Goal: Use online tool/utility: Utilize a website feature to perform a specific function

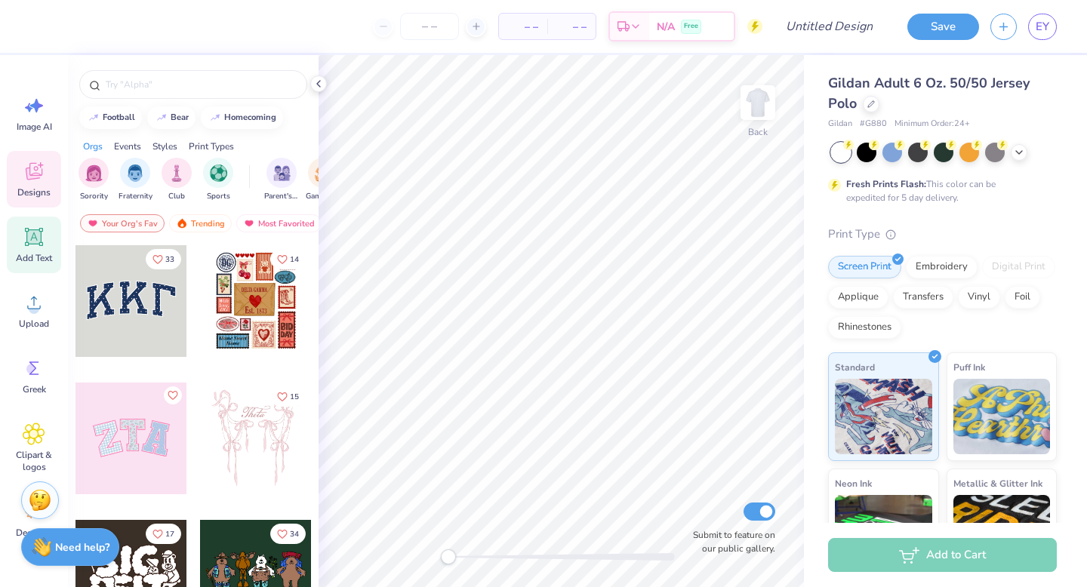
click at [26, 233] on icon at bounding box center [34, 237] width 18 height 18
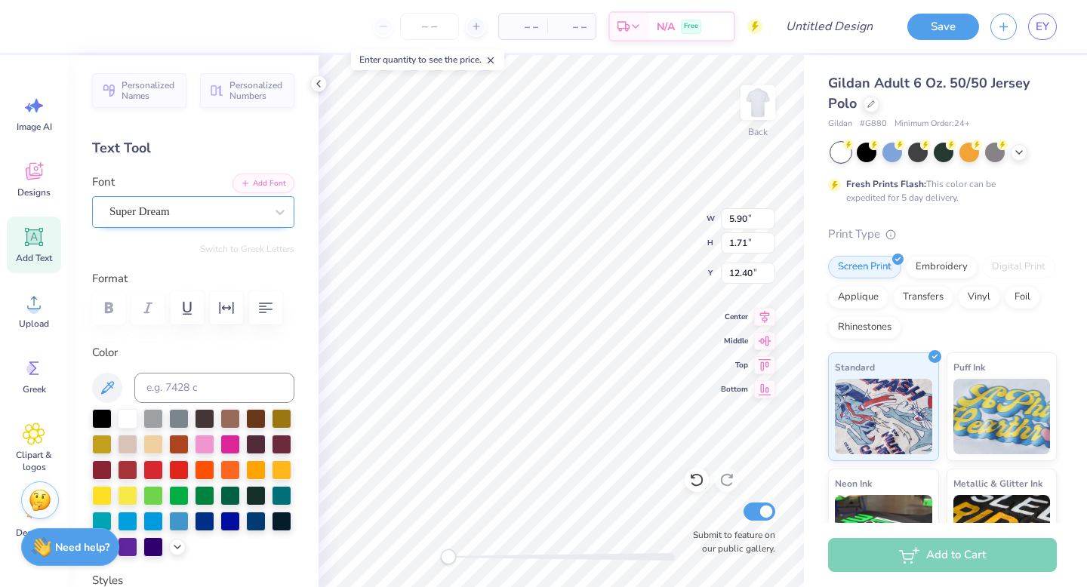
click at [255, 211] on div "Super Dream" at bounding box center [187, 211] width 159 height 23
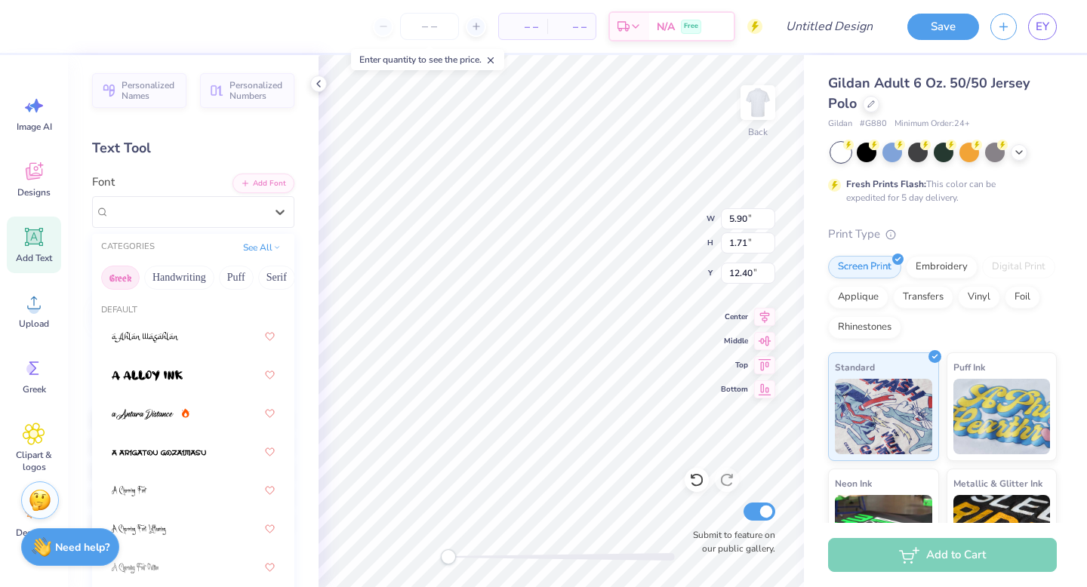
click at [128, 276] on button "Greek" at bounding box center [120, 278] width 39 height 24
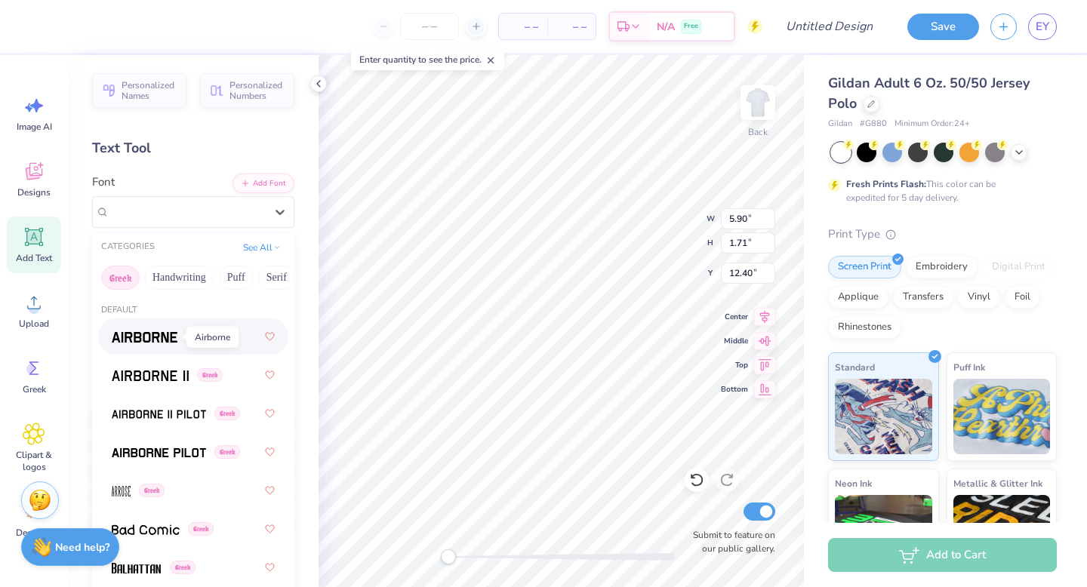
click at [158, 334] on img at bounding box center [145, 337] width 66 height 11
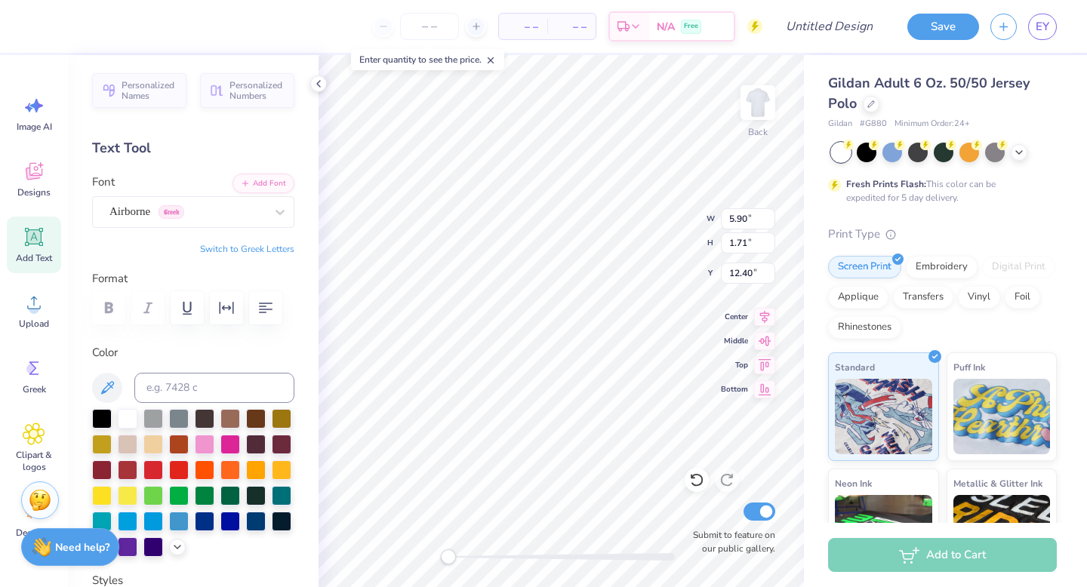
type textarea "T"
type textarea "s"
type textarea "p"
click at [284, 250] on button "Switch to Greek Letters" at bounding box center [247, 249] width 94 height 12
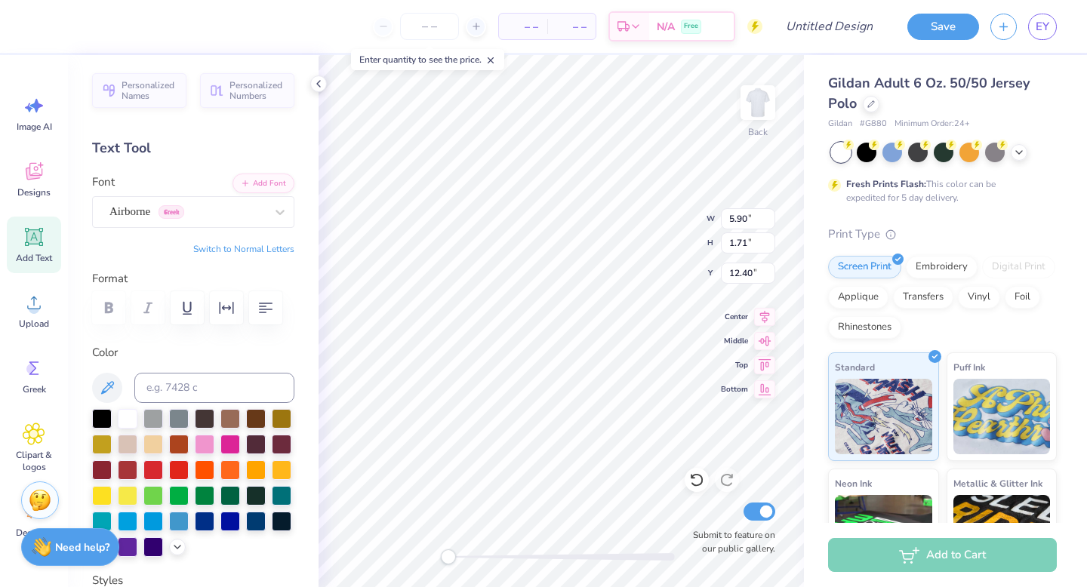
type textarea "σπ"
click at [123, 542] on div at bounding box center [128, 546] width 20 height 20
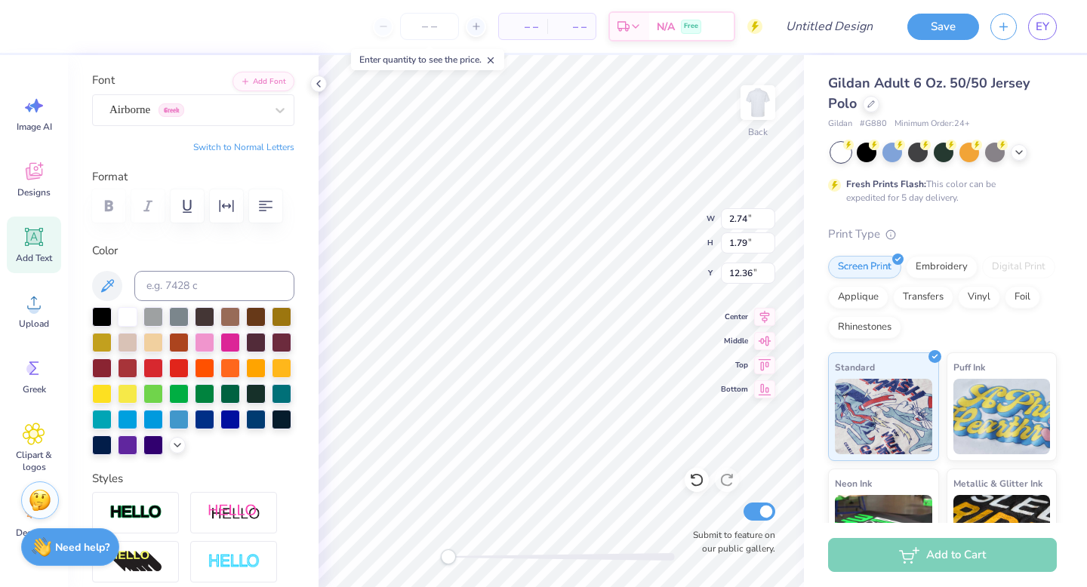
scroll to position [120, 0]
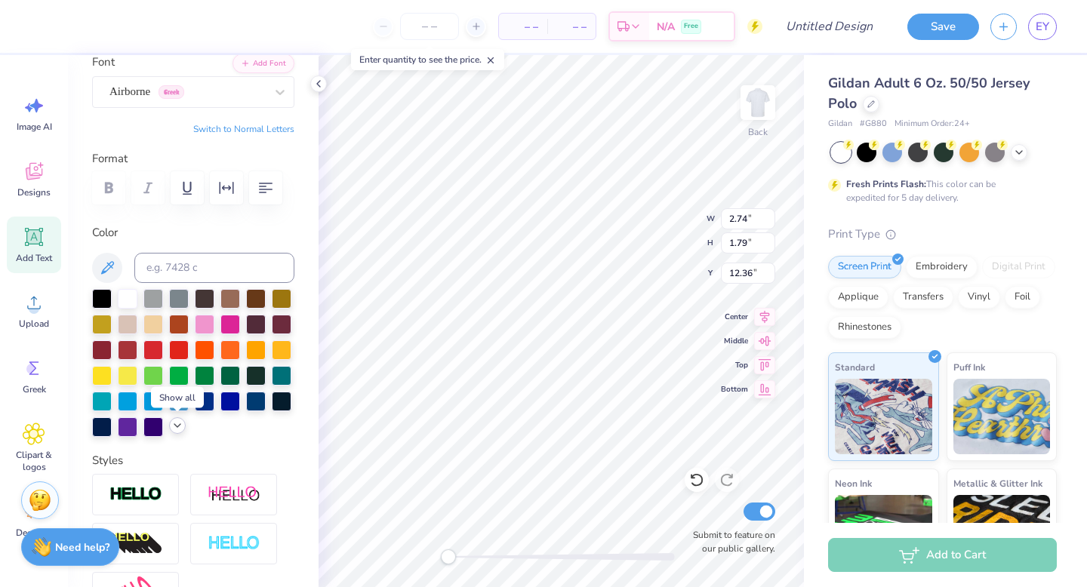
click at [178, 424] on icon at bounding box center [177, 426] width 12 height 12
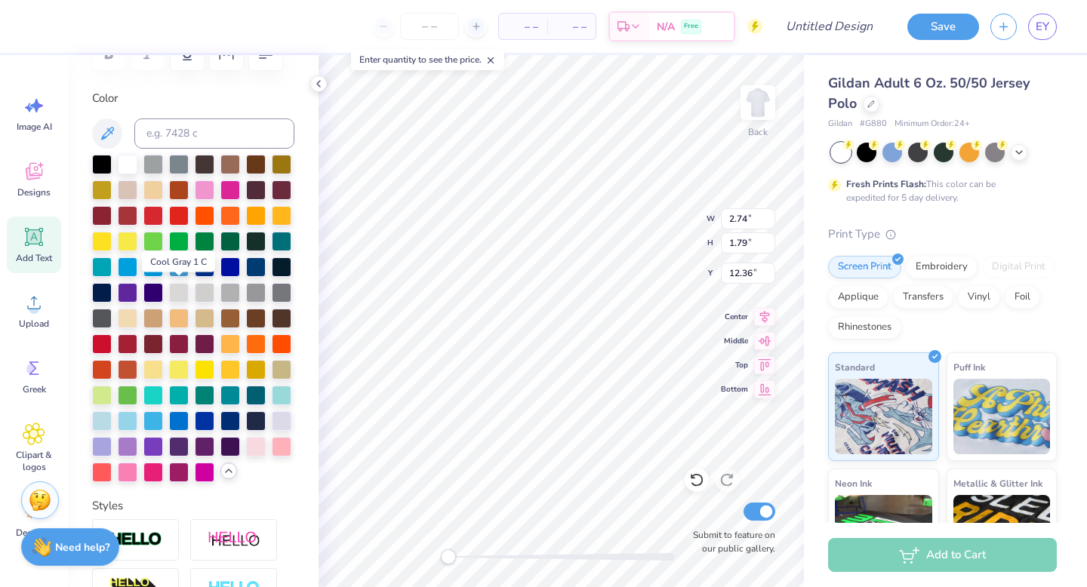
scroll to position [255, 0]
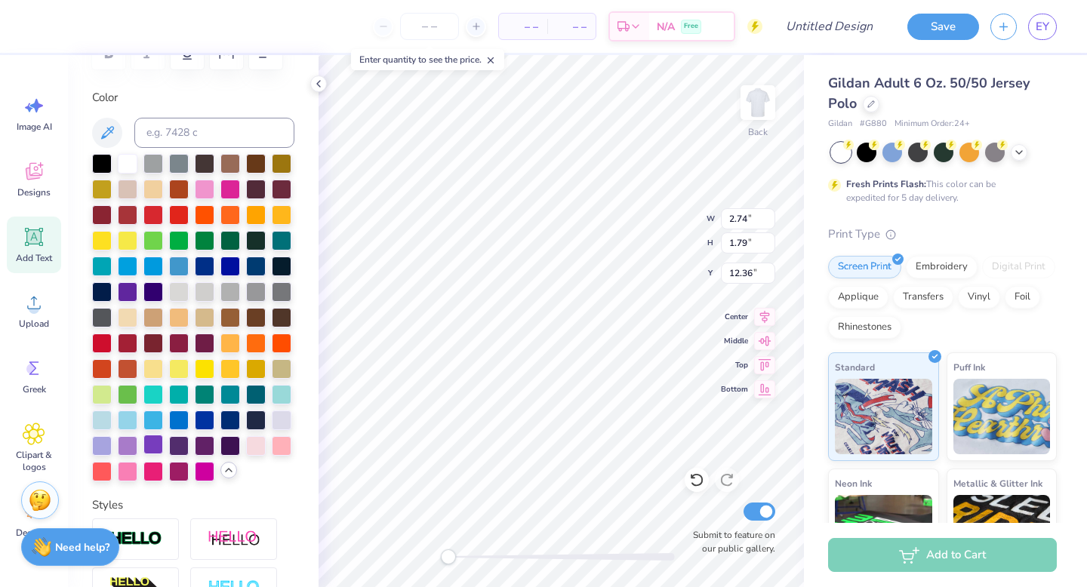
click at [149, 448] on div at bounding box center [153, 445] width 20 height 20
click at [131, 441] on div at bounding box center [128, 445] width 20 height 20
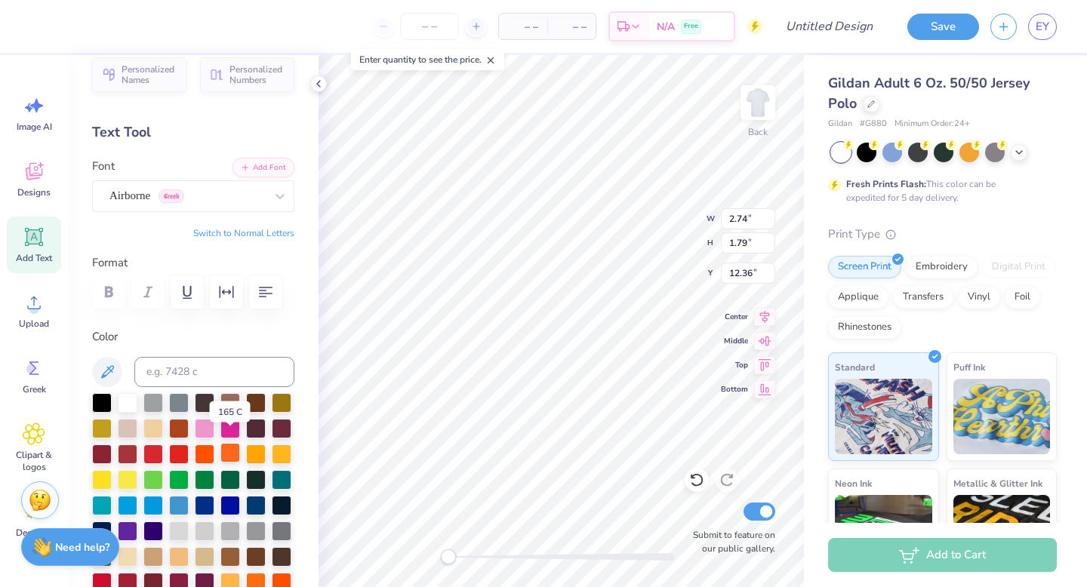
scroll to position [12, 0]
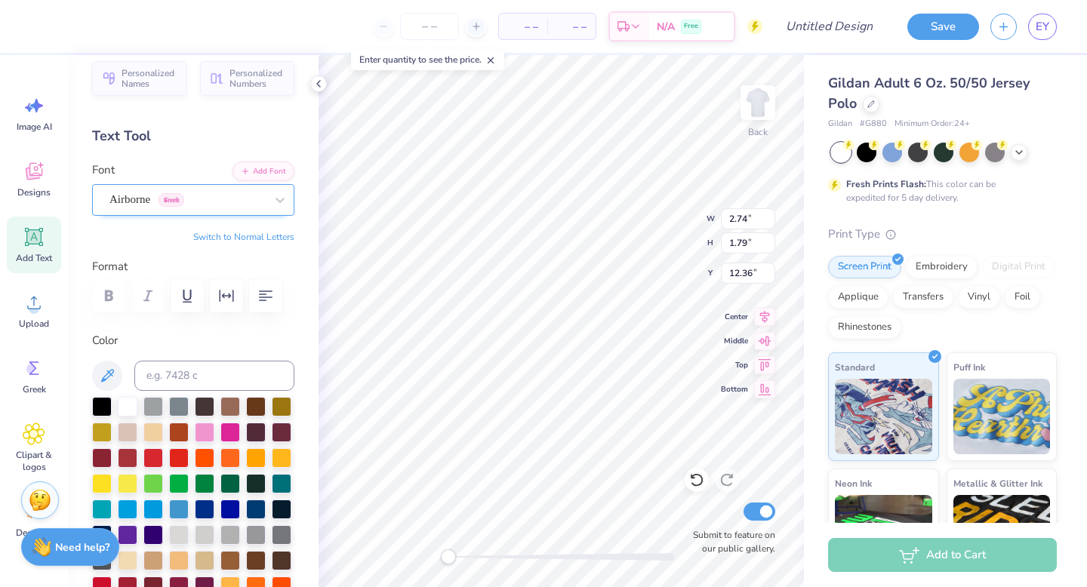
click at [225, 205] on div "Airborne Greek" at bounding box center [187, 199] width 159 height 23
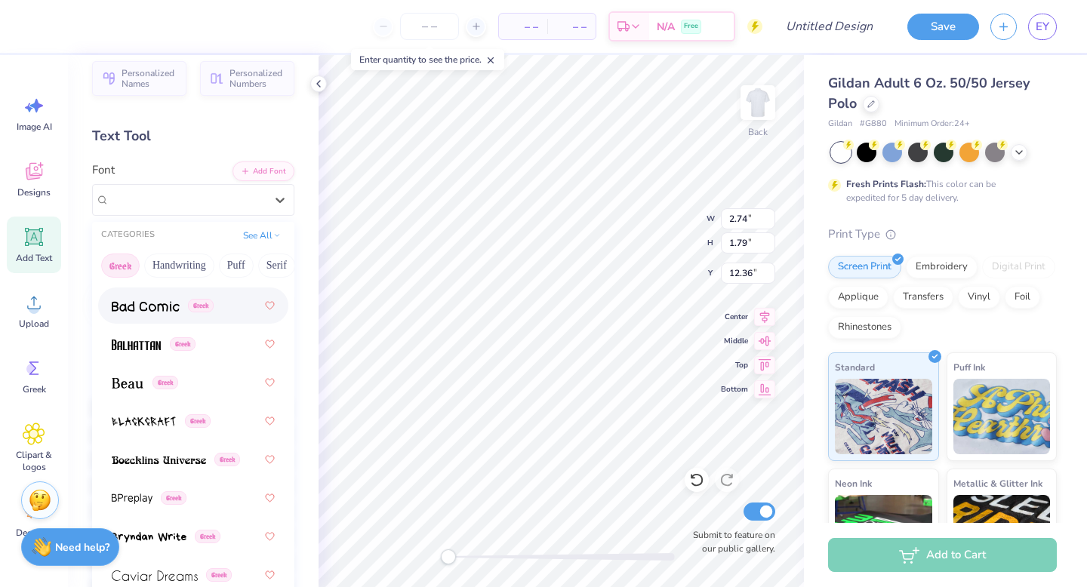
scroll to position [212, 0]
click at [154, 350] on span at bounding box center [136, 344] width 49 height 16
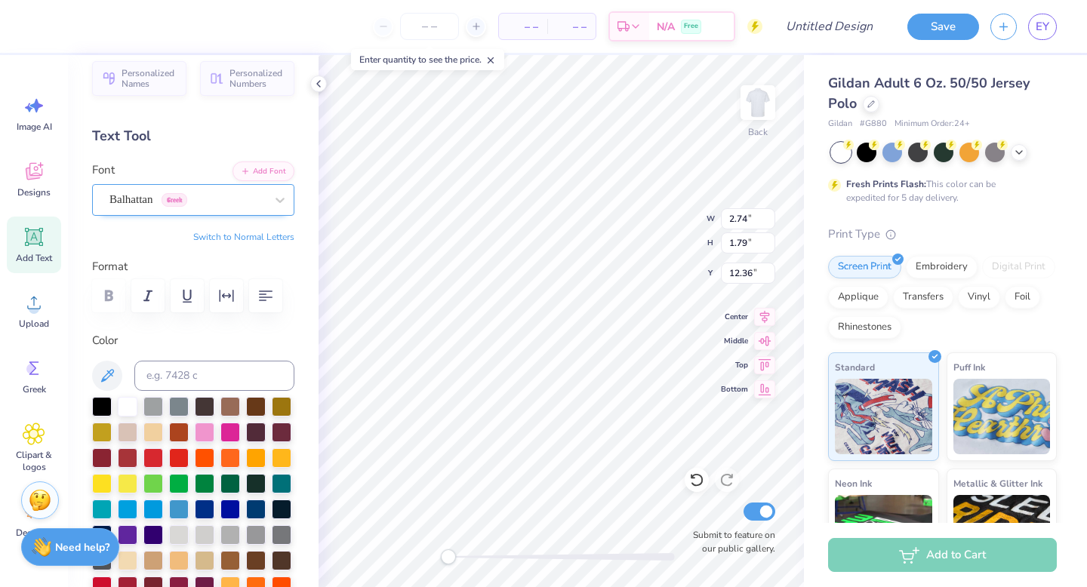
click at [161, 208] on div at bounding box center [187, 199] width 156 height 20
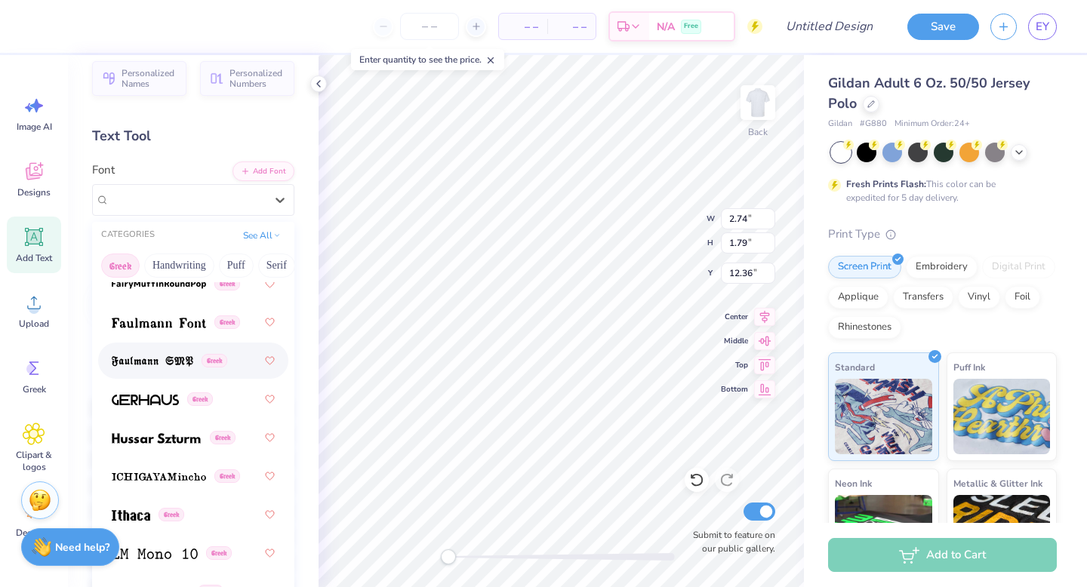
scroll to position [698, 0]
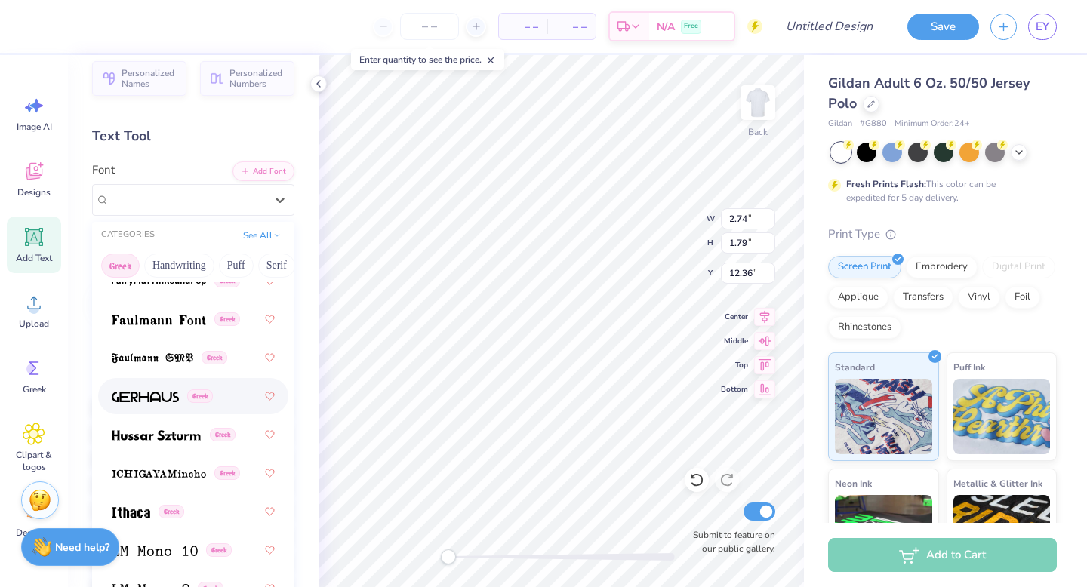
click at [162, 402] on img at bounding box center [145, 397] width 67 height 11
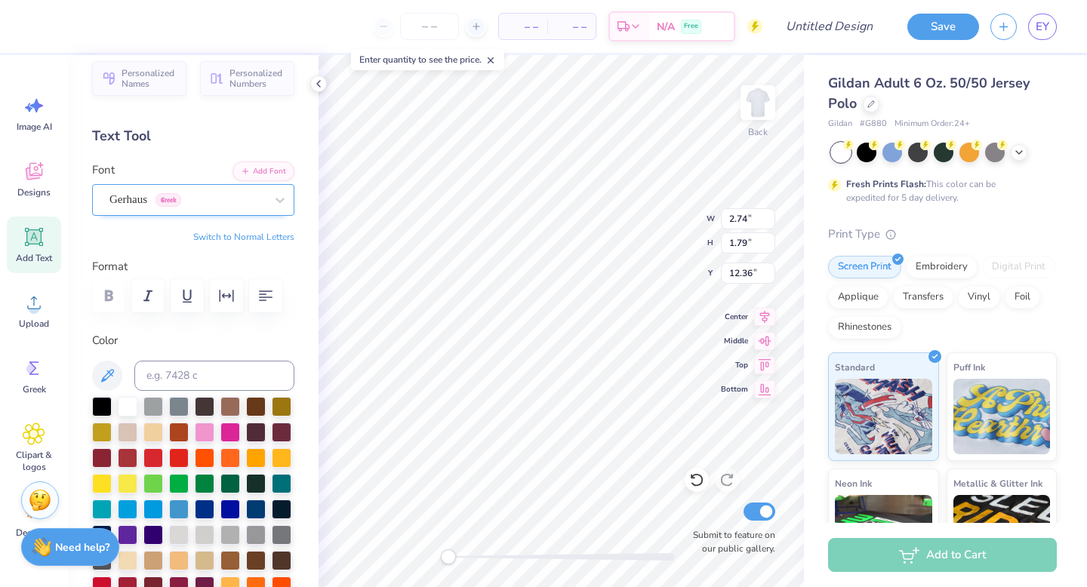
click at [147, 200] on div "Gerhaus Greek" at bounding box center [187, 199] width 159 height 23
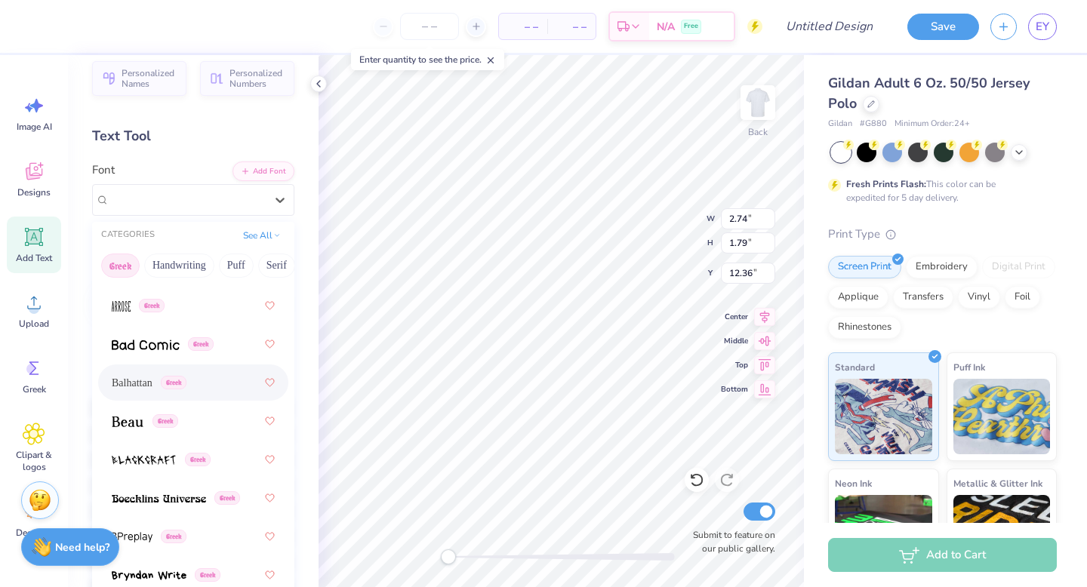
scroll to position [187, 0]
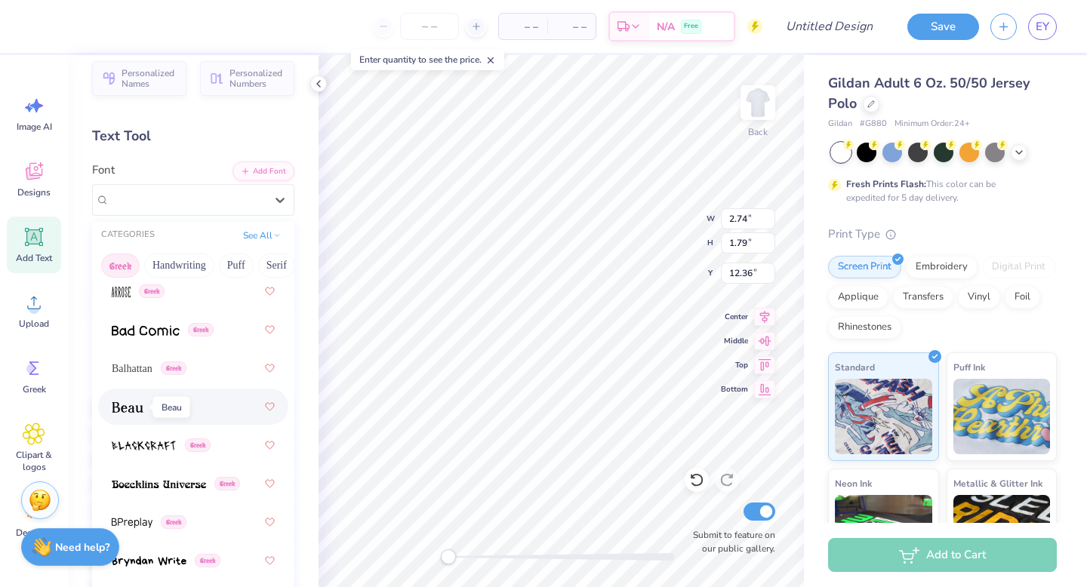
click at [127, 406] on img at bounding box center [128, 407] width 32 height 11
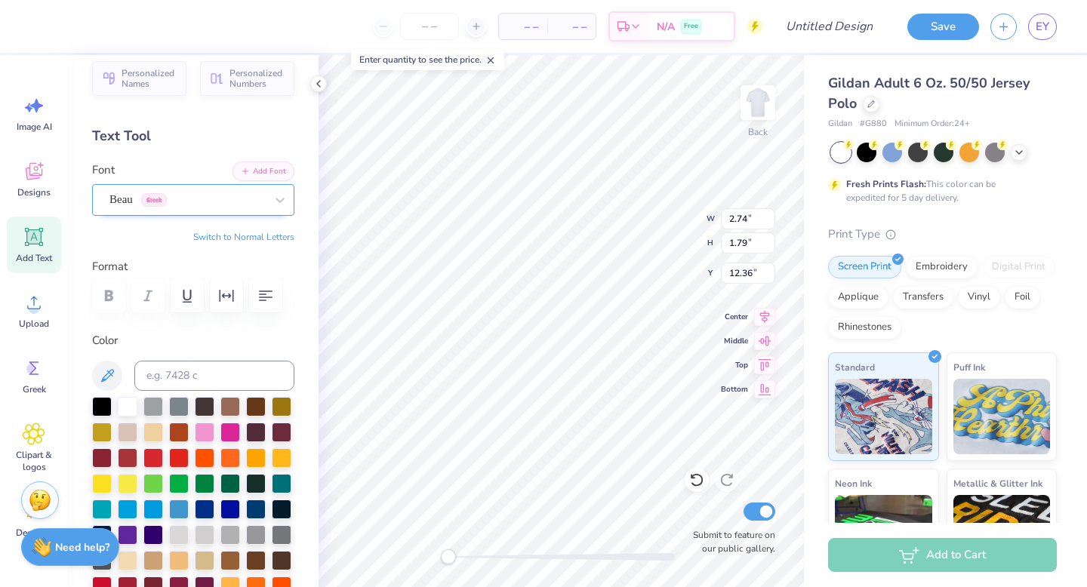
click at [154, 196] on div "Beau Greek" at bounding box center [187, 199] width 159 height 23
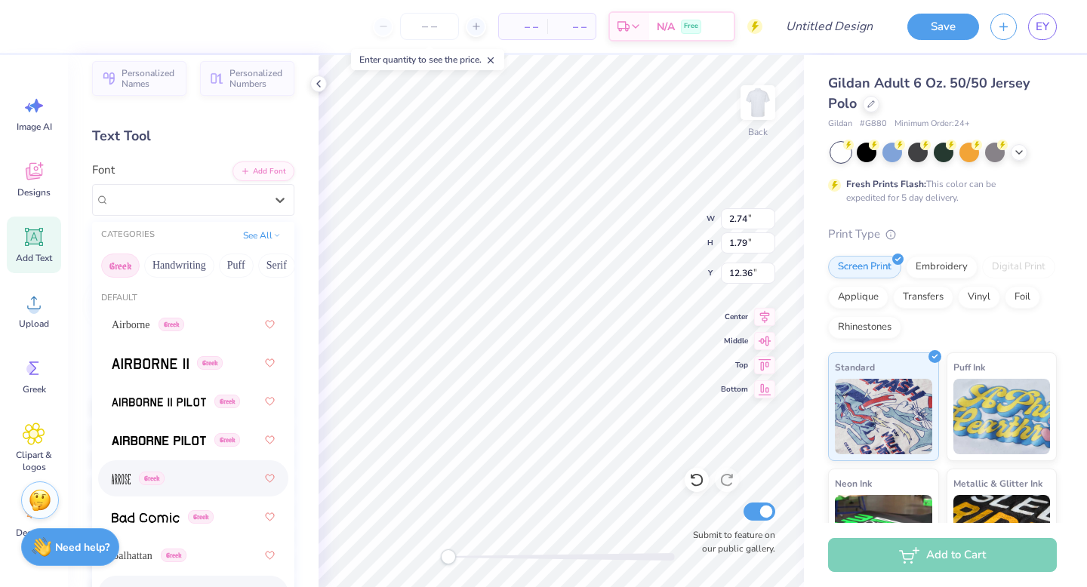
click at [127, 475] on img at bounding box center [121, 479] width 19 height 11
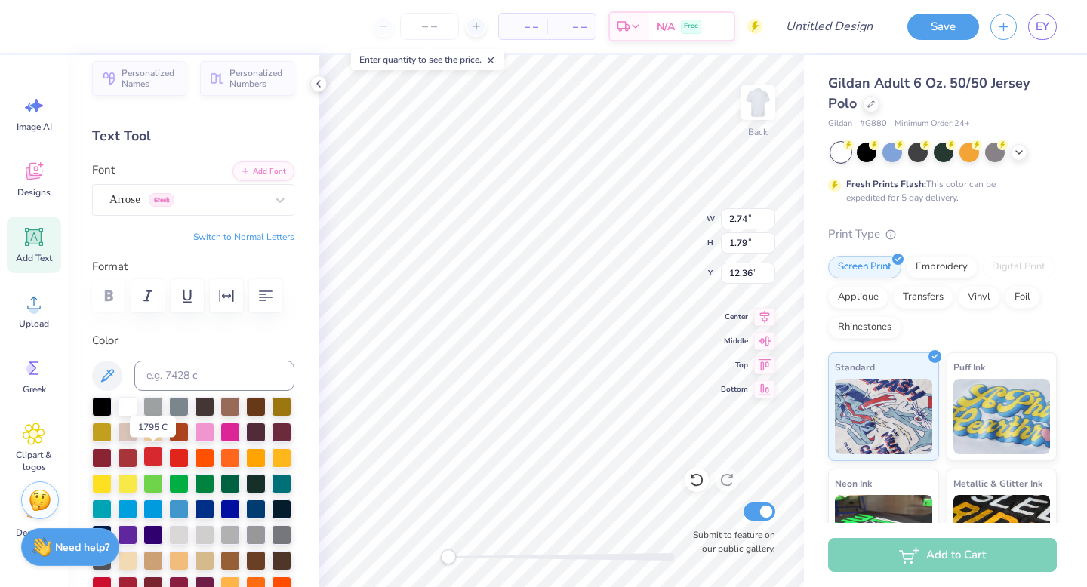
scroll to position [20, 0]
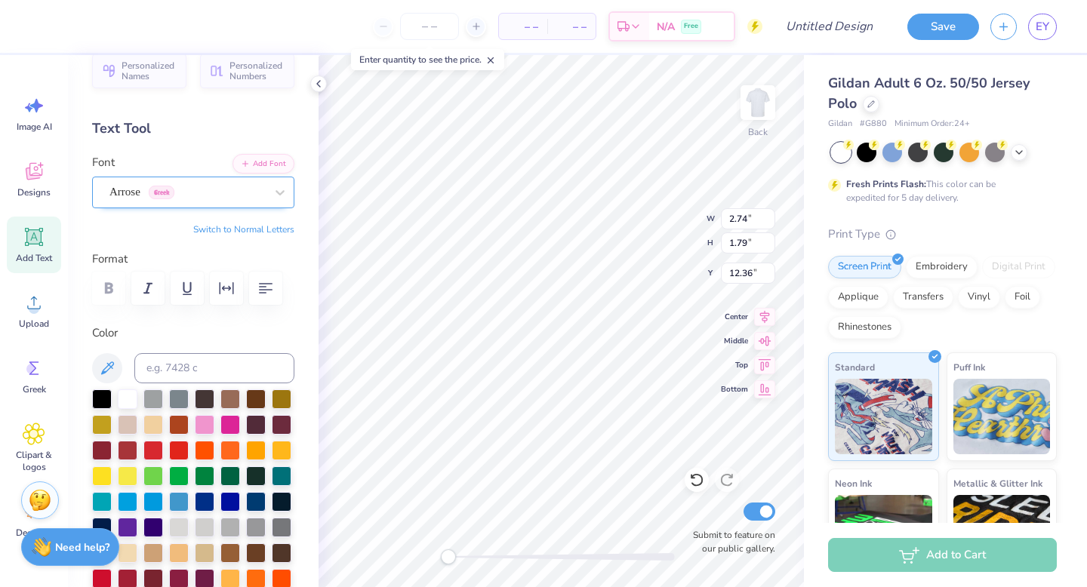
click at [183, 194] on div "Arrose Greek" at bounding box center [187, 191] width 159 height 23
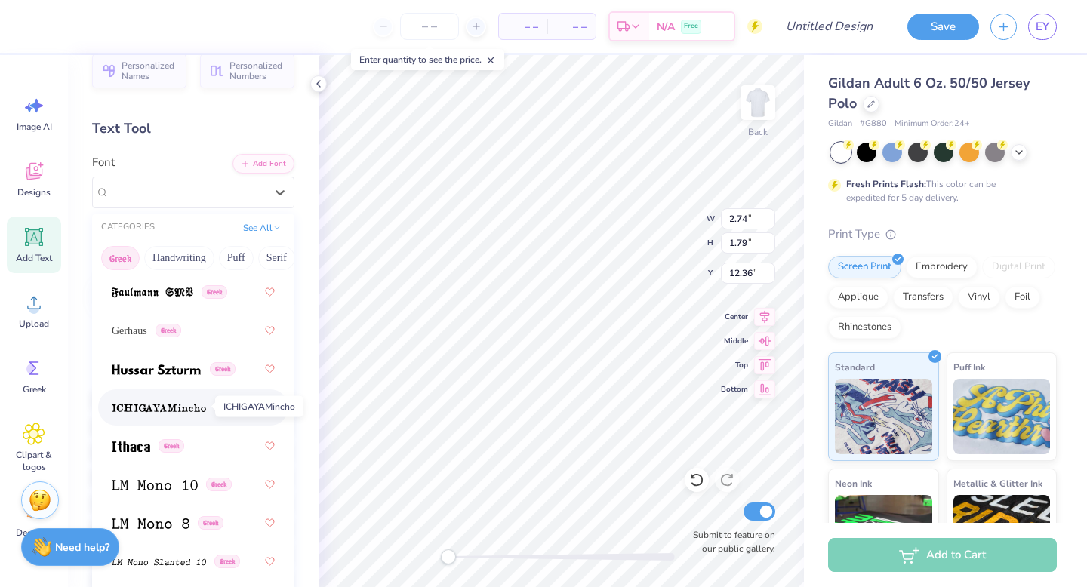
scroll to position [758, 0]
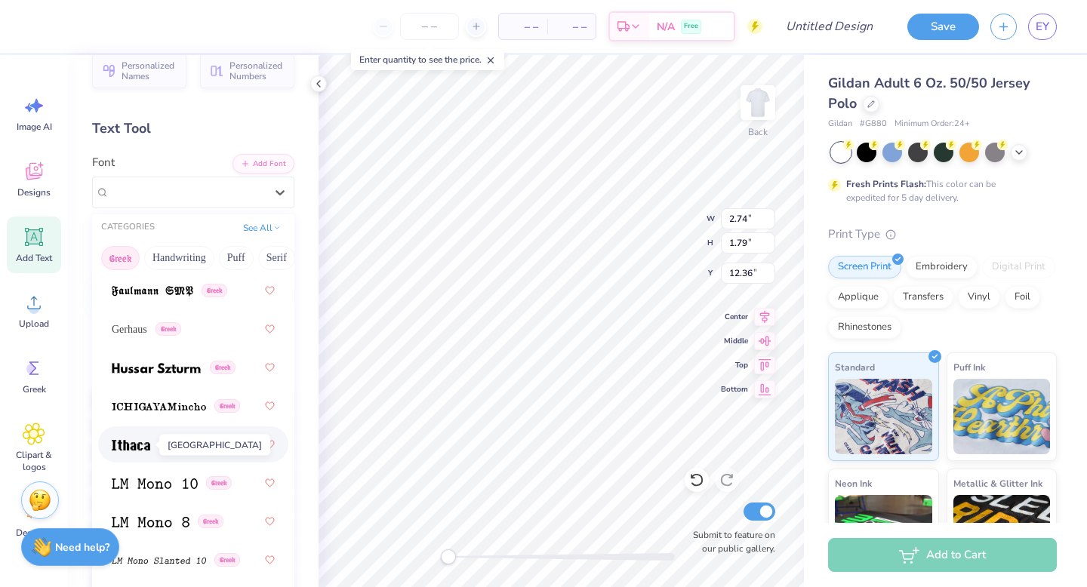
click at [131, 441] on img at bounding box center [131, 445] width 39 height 11
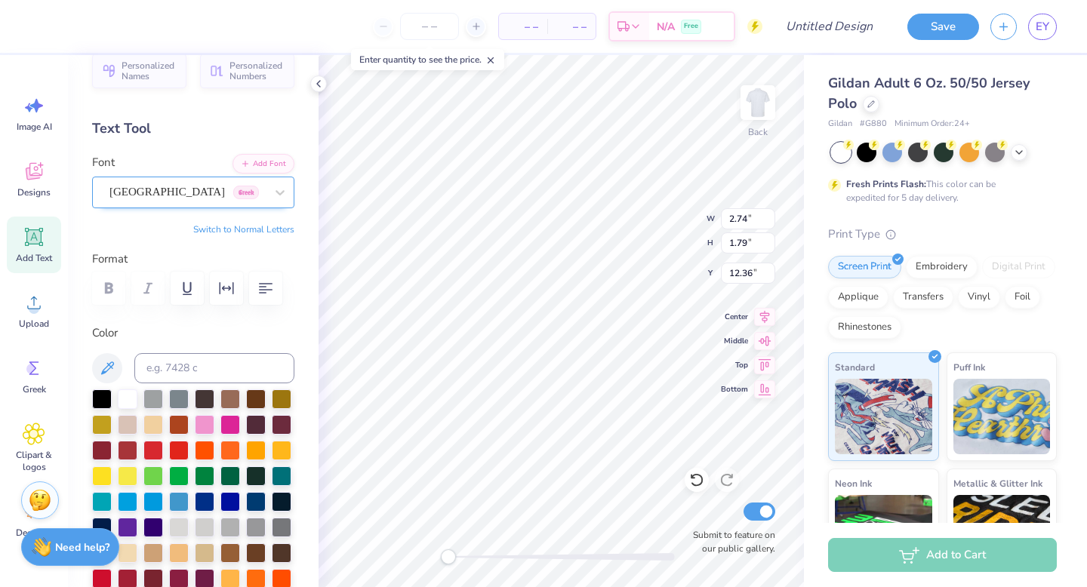
click at [129, 193] on div "Ithaca Greek" at bounding box center [187, 191] width 159 height 23
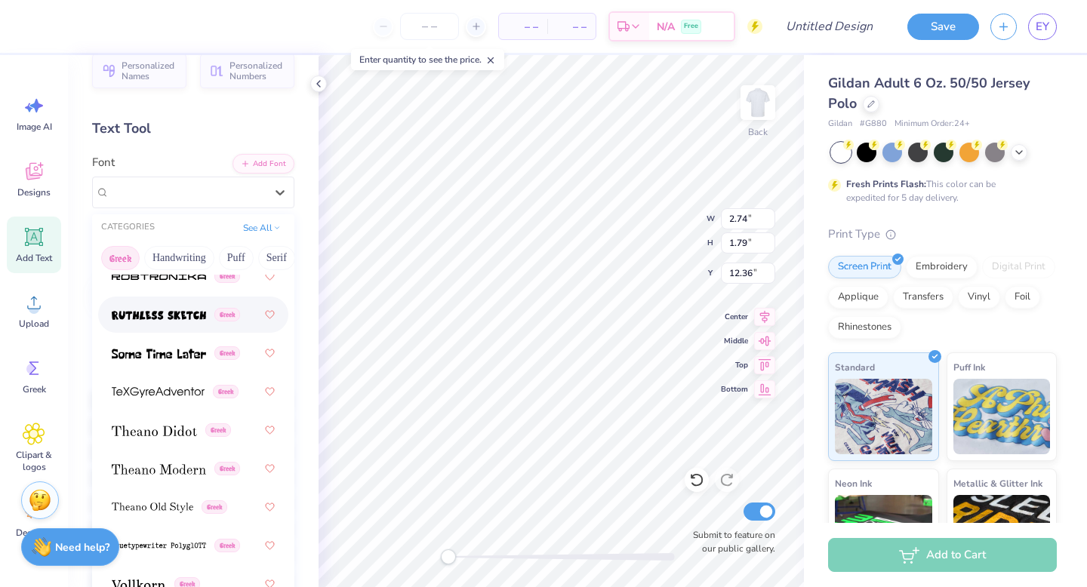
scroll to position [1437, 0]
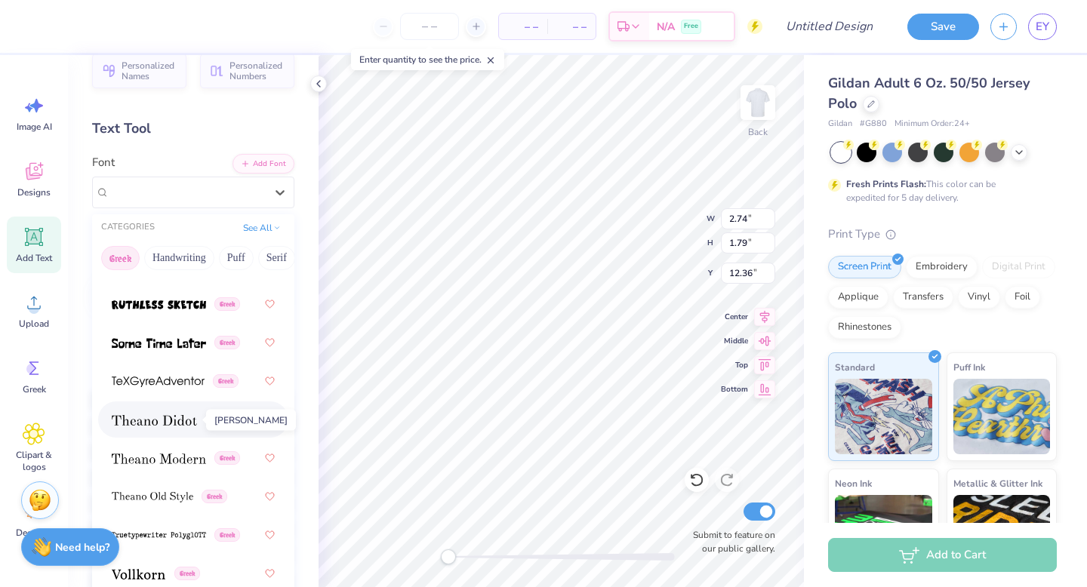
click at [171, 427] on span at bounding box center [154, 420] width 85 height 16
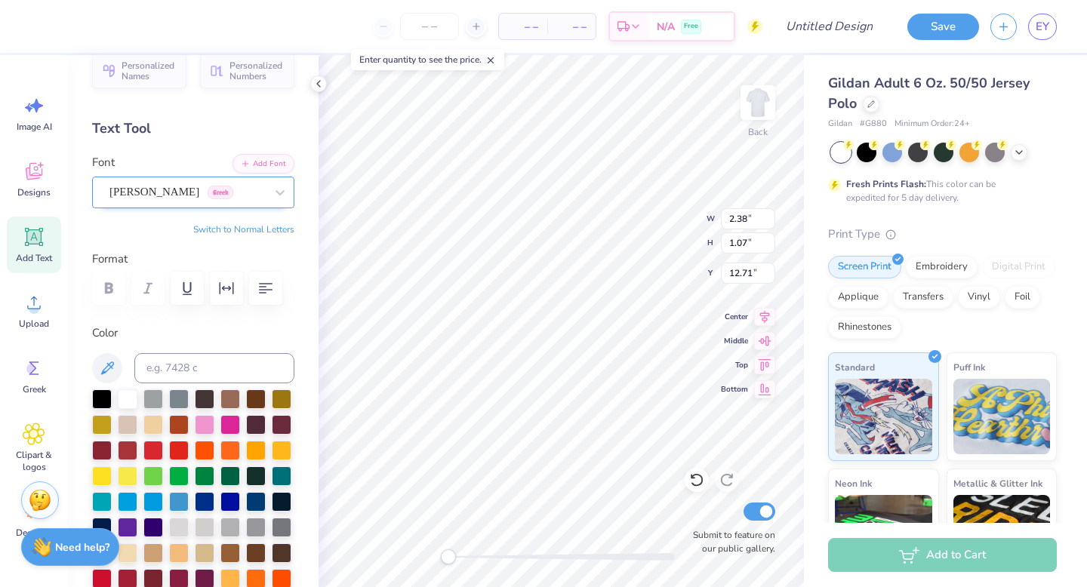
click at [143, 199] on div "[PERSON_NAME] Greek" at bounding box center [187, 191] width 159 height 23
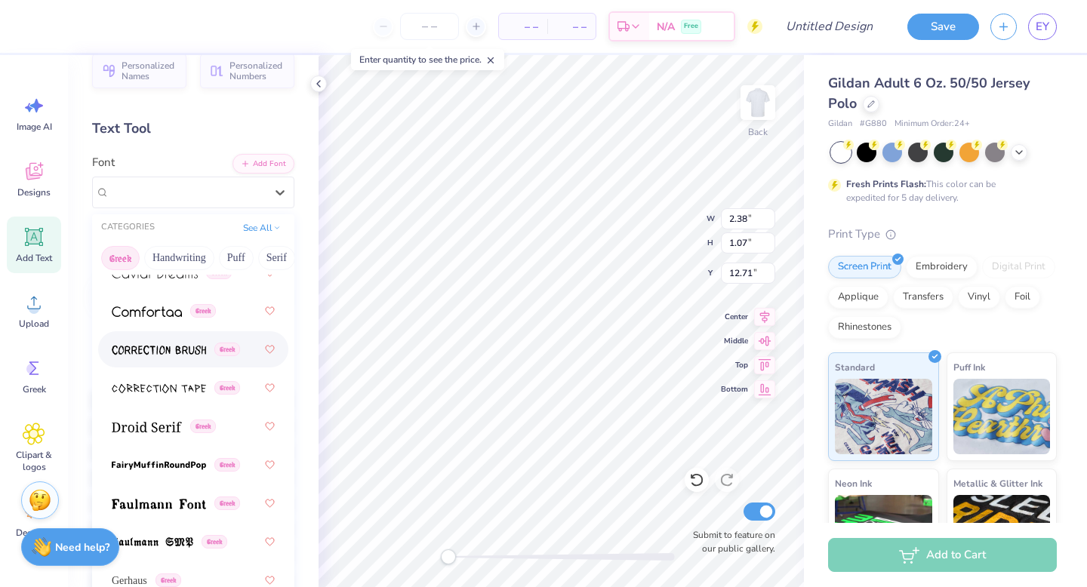
scroll to position [522, 0]
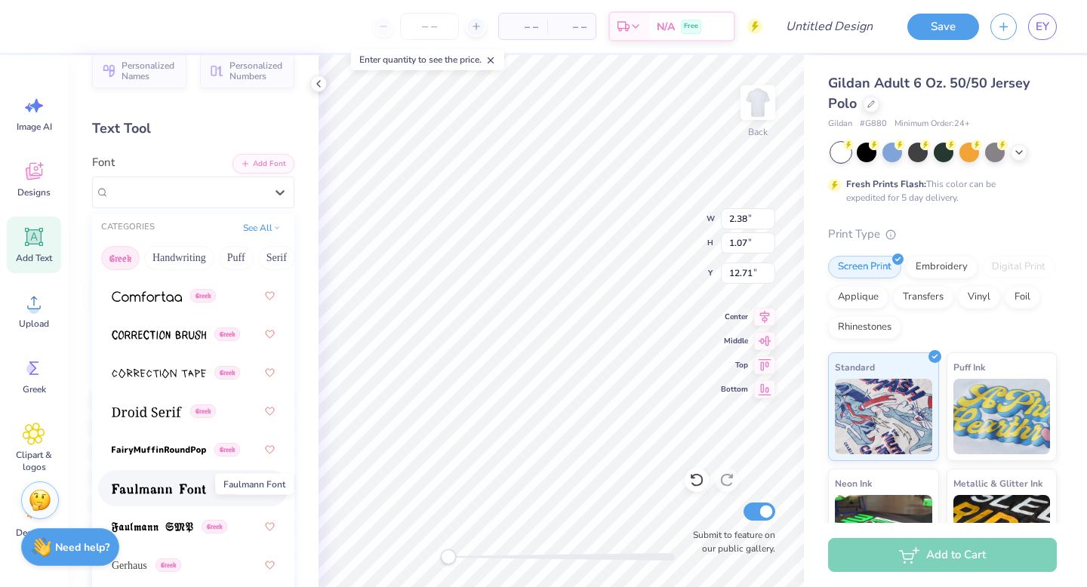
click at [174, 489] on img at bounding box center [159, 489] width 94 height 11
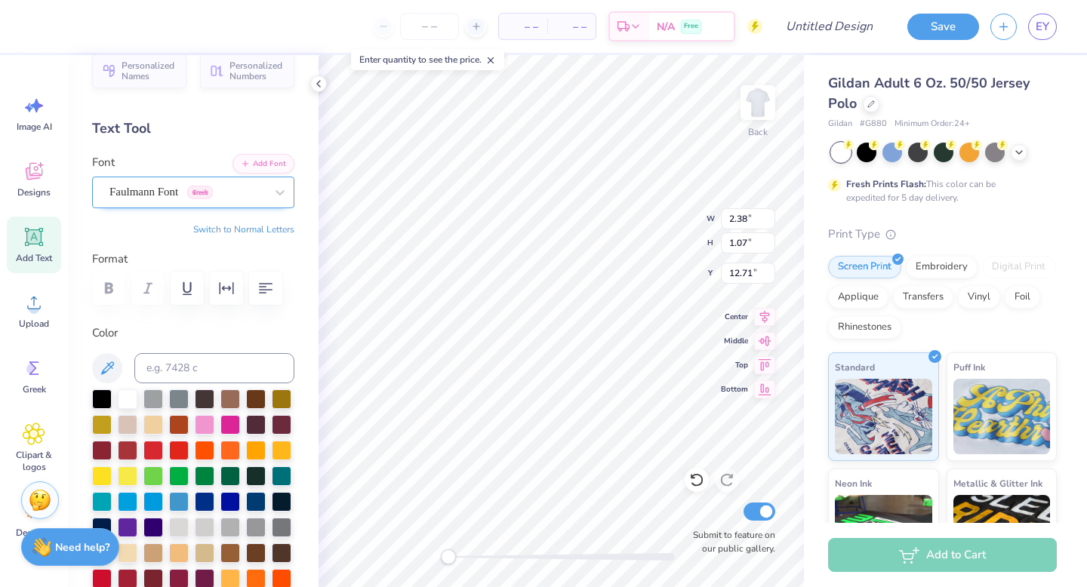
click at [168, 199] on div "Faulmann Font Greek" at bounding box center [187, 191] width 159 height 23
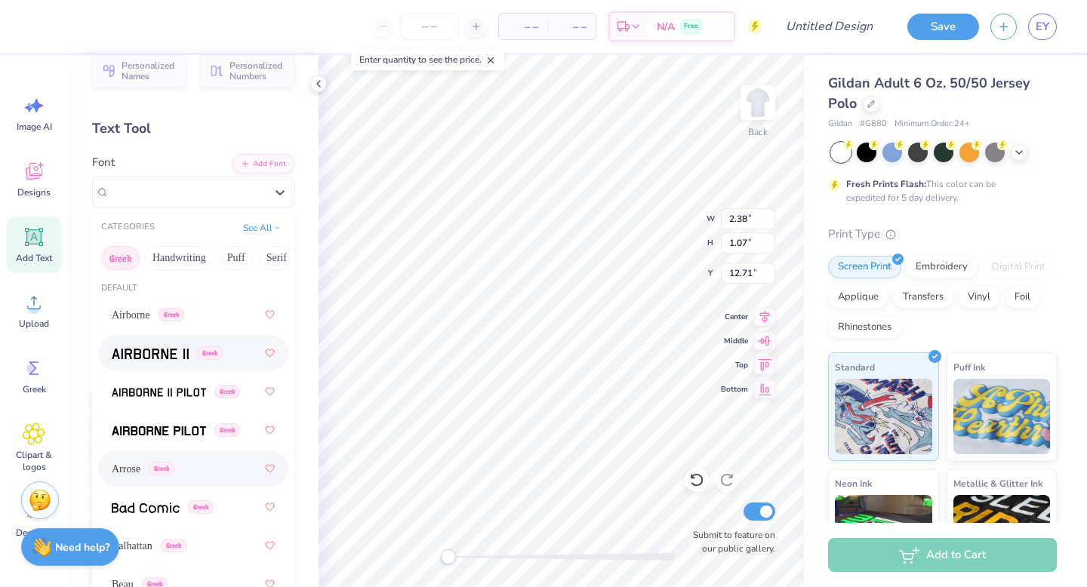
scroll to position [0, 0]
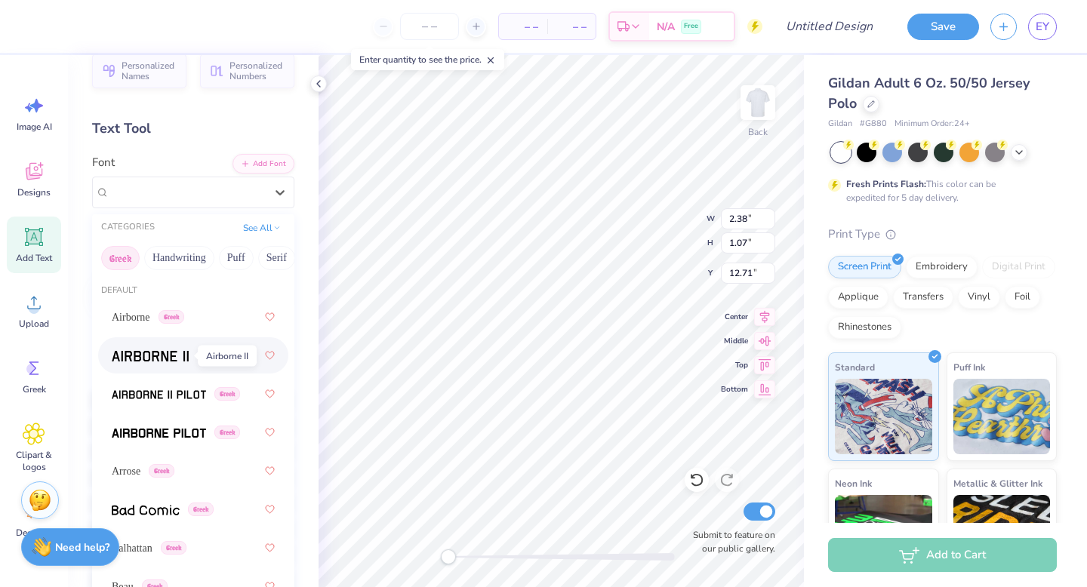
click at [159, 354] on img at bounding box center [150, 356] width 77 height 11
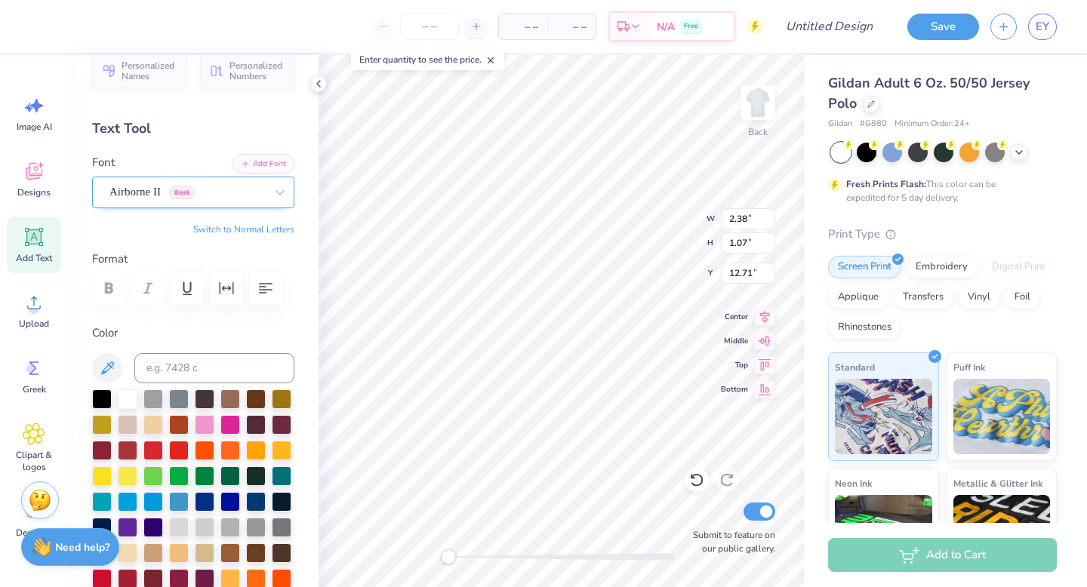
click at [145, 202] on div "Airborne II Greek" at bounding box center [187, 191] width 159 height 23
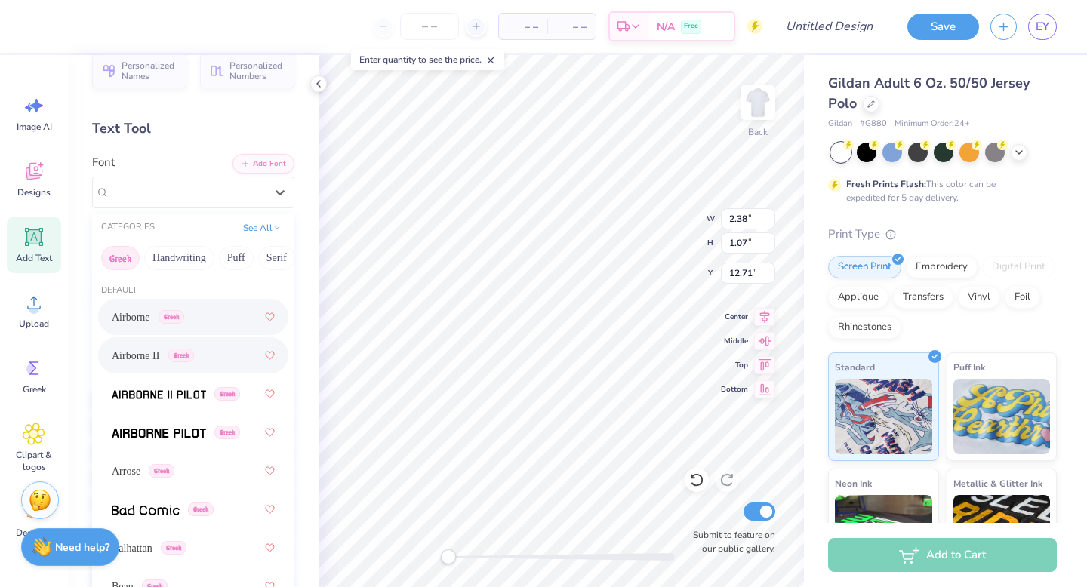
click at [144, 312] on span "Airborne" at bounding box center [131, 318] width 39 height 16
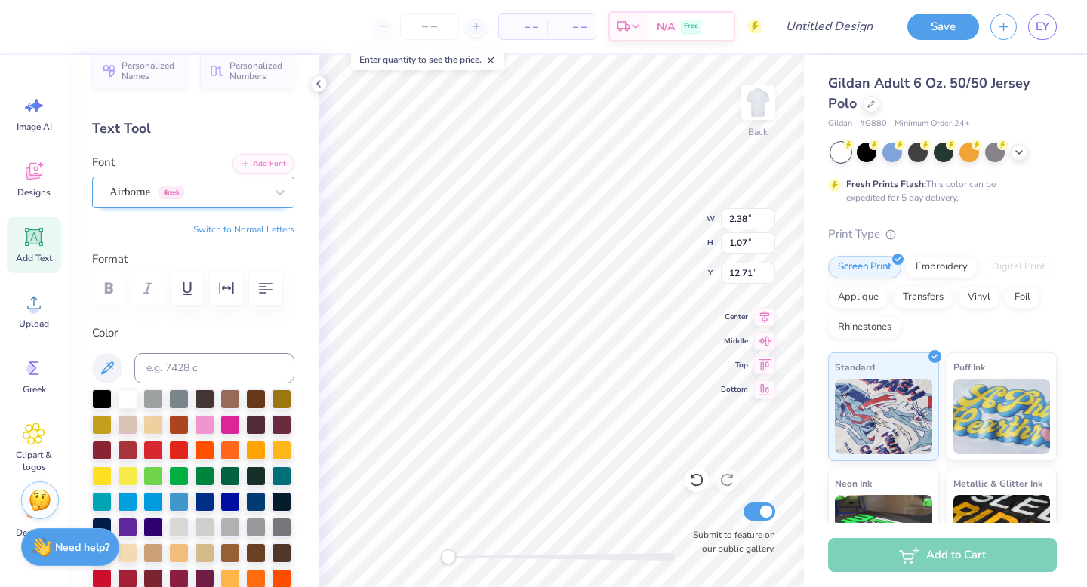
click at [123, 193] on div "Airborne Greek" at bounding box center [187, 191] width 159 height 23
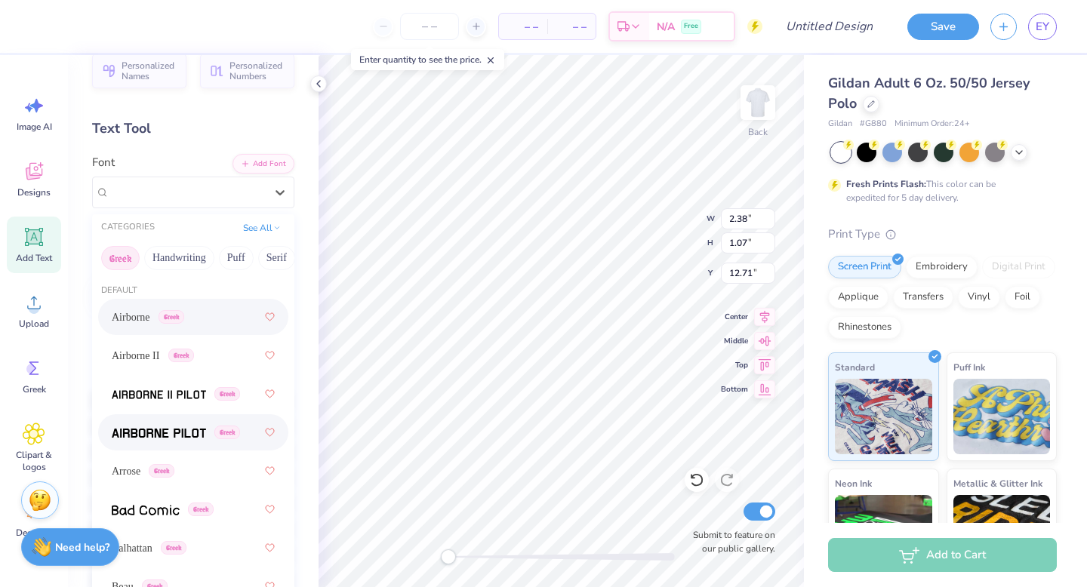
click at [148, 440] on span at bounding box center [159, 433] width 94 height 16
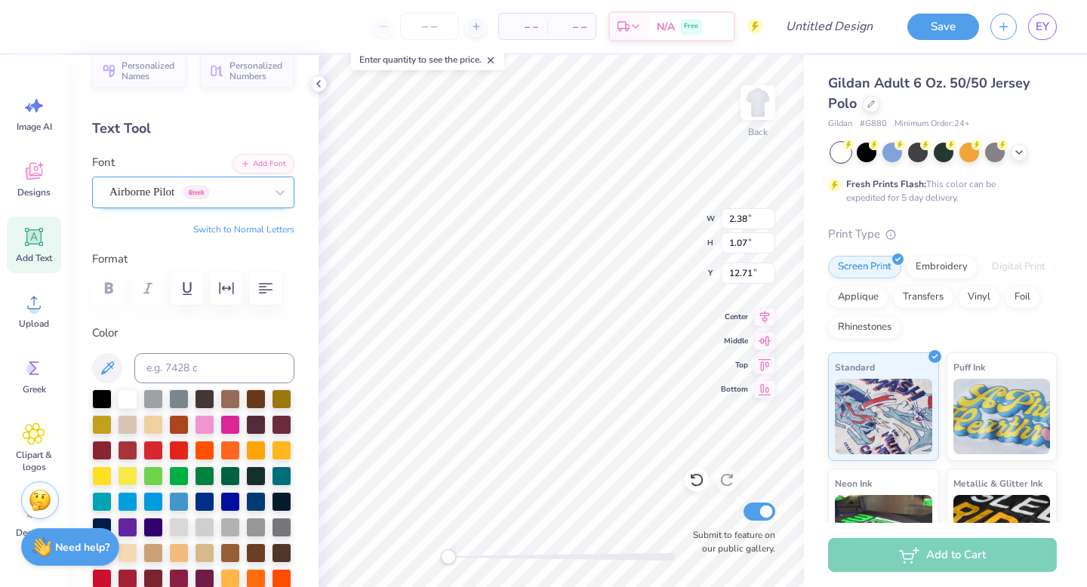
click at [149, 193] on div "Airborne Pilot Greek" at bounding box center [187, 191] width 159 height 23
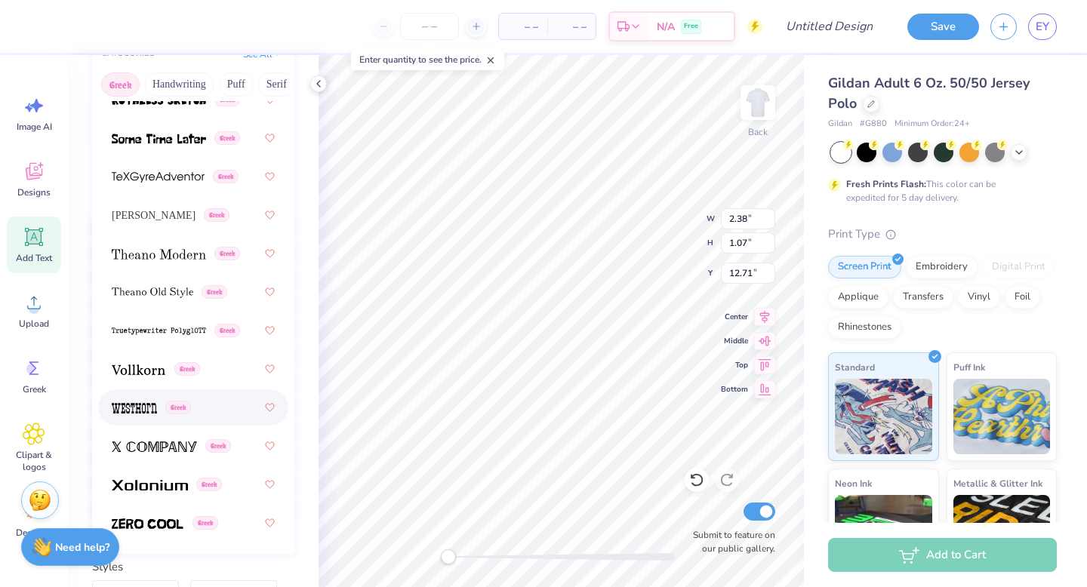
scroll to position [194, 0]
click at [138, 403] on img at bounding box center [134, 407] width 45 height 11
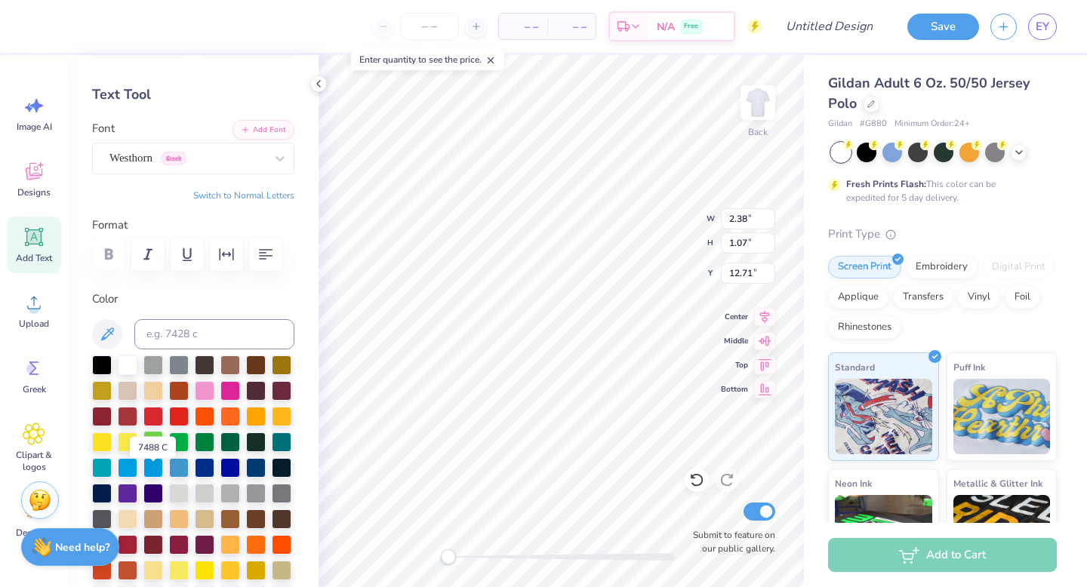
scroll to position [0, 0]
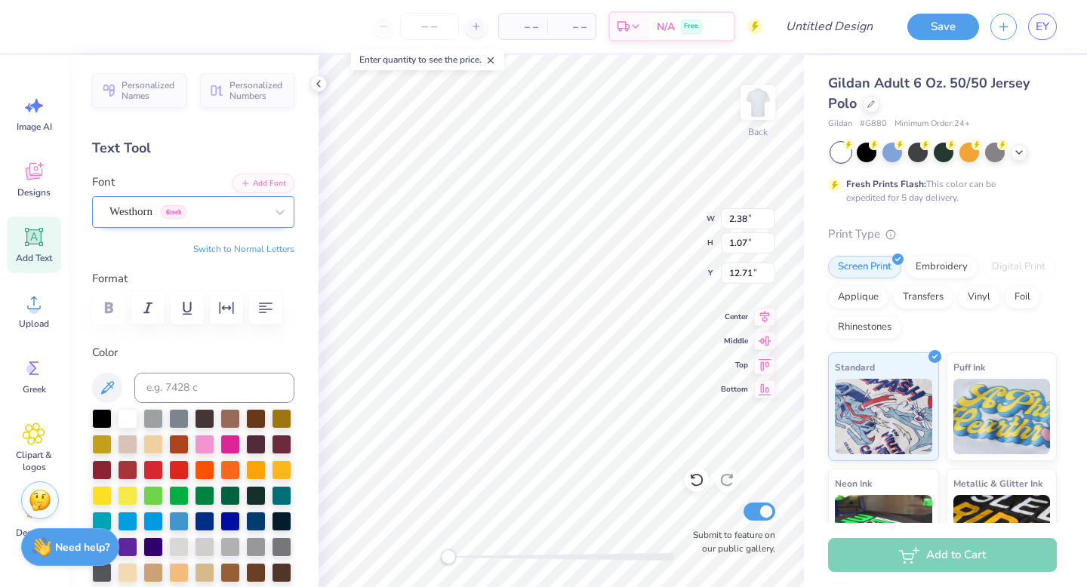
click at [136, 211] on div "Westhorn Greek" at bounding box center [187, 211] width 159 height 23
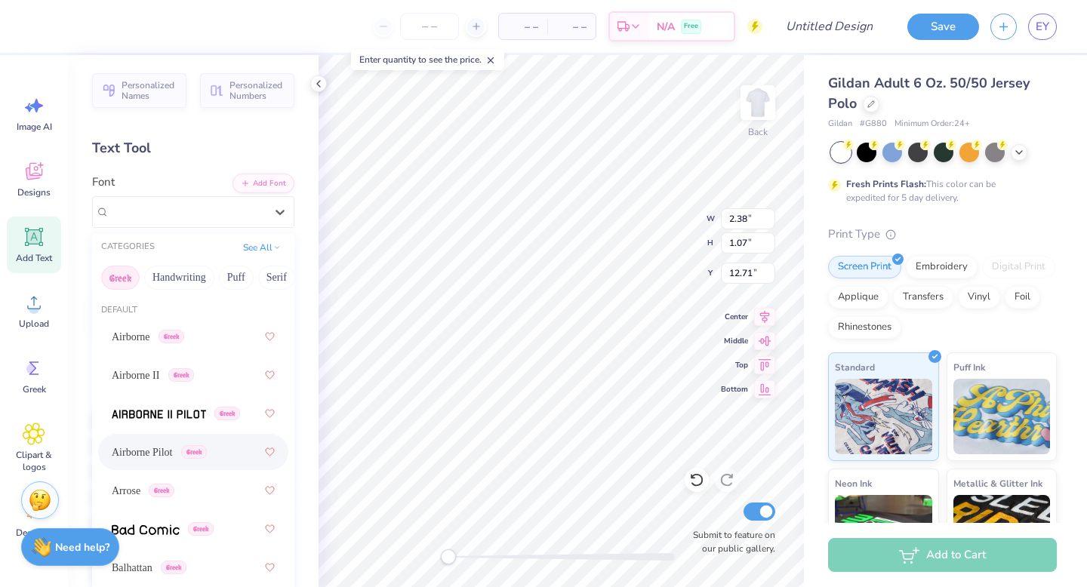
click at [153, 443] on div "Airborne Pilot Greek" at bounding box center [193, 452] width 163 height 27
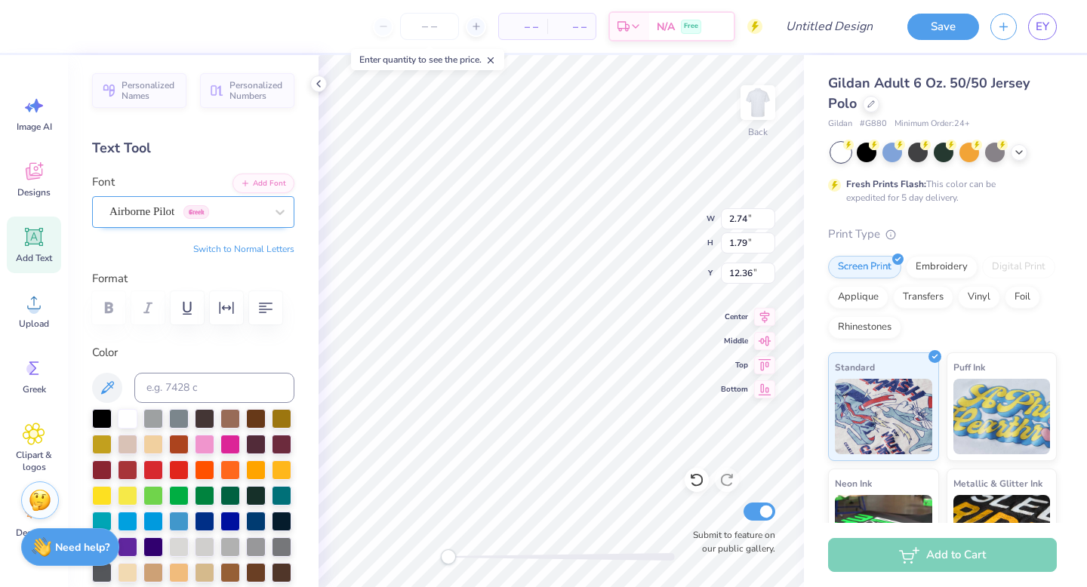
click at [155, 223] on div "Airborne Pilot Greek" at bounding box center [193, 212] width 202 height 32
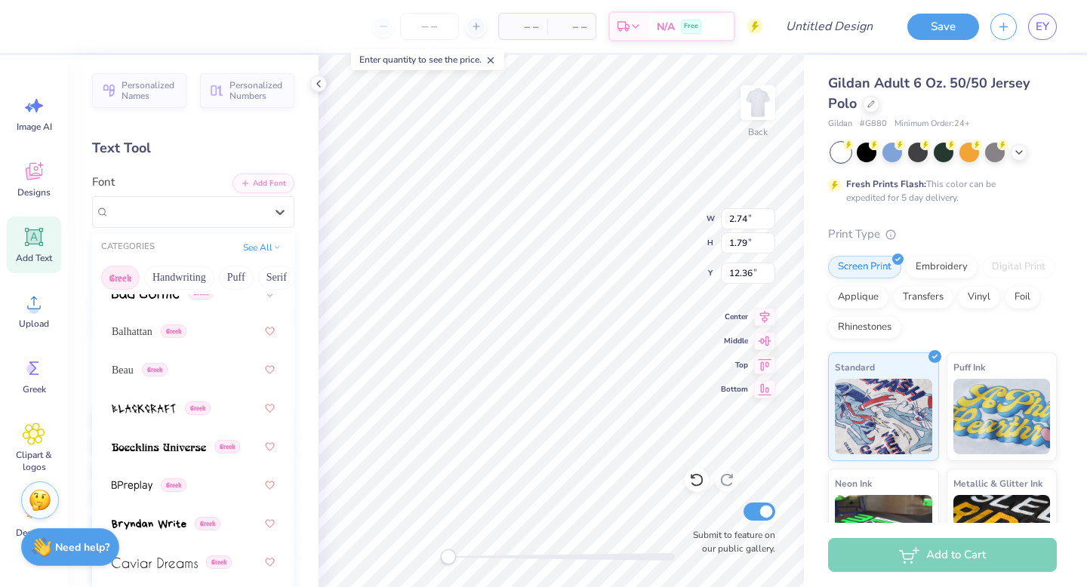
scroll to position [242, 0]
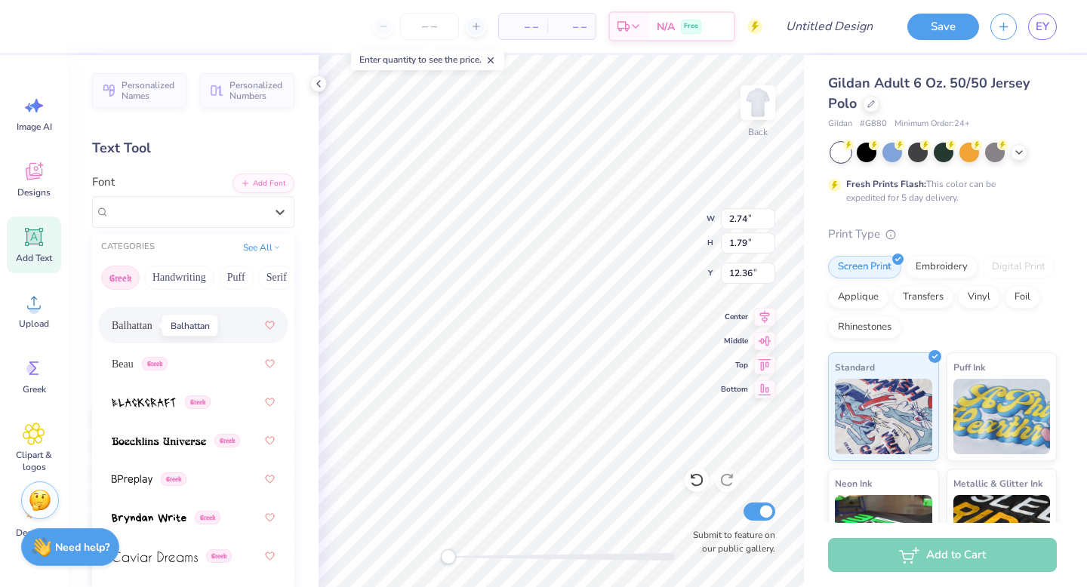
click at [140, 325] on span "Balhattan" at bounding box center [132, 326] width 41 height 16
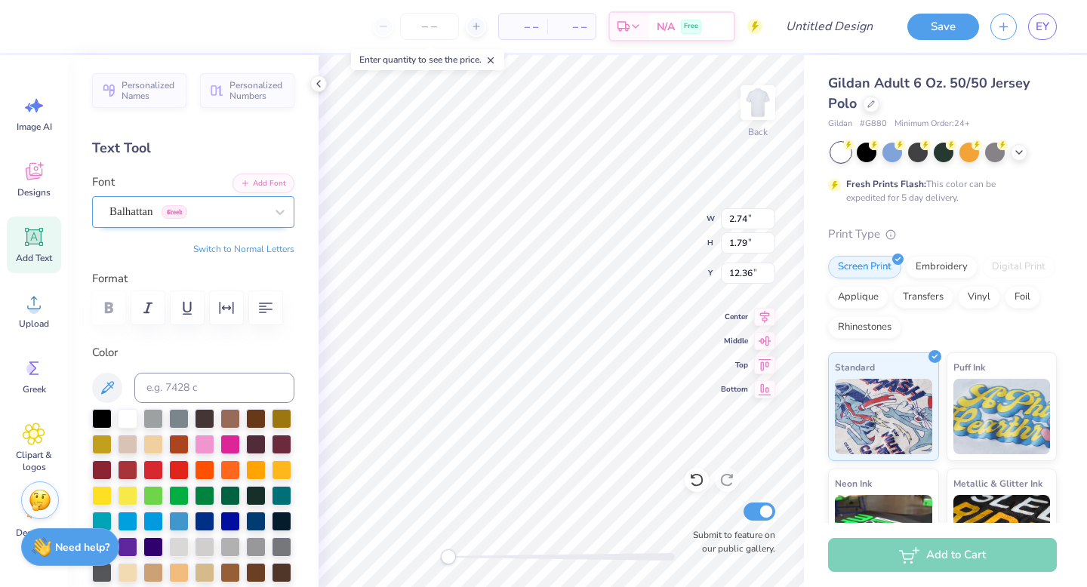
click at [149, 216] on div "Balhattan Greek" at bounding box center [187, 211] width 159 height 23
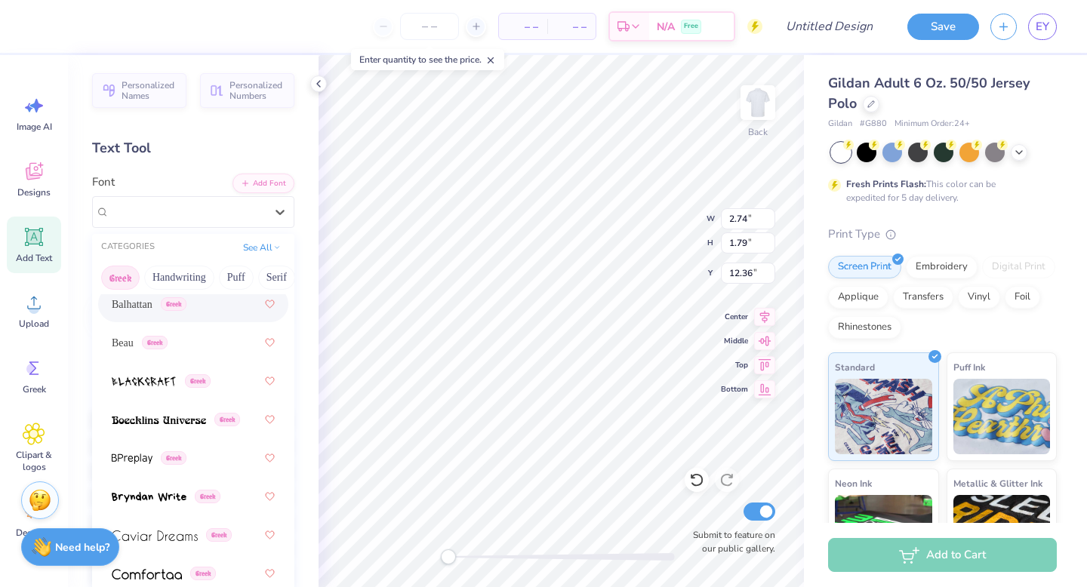
scroll to position [264, 0]
click at [147, 421] on img at bounding box center [159, 419] width 94 height 11
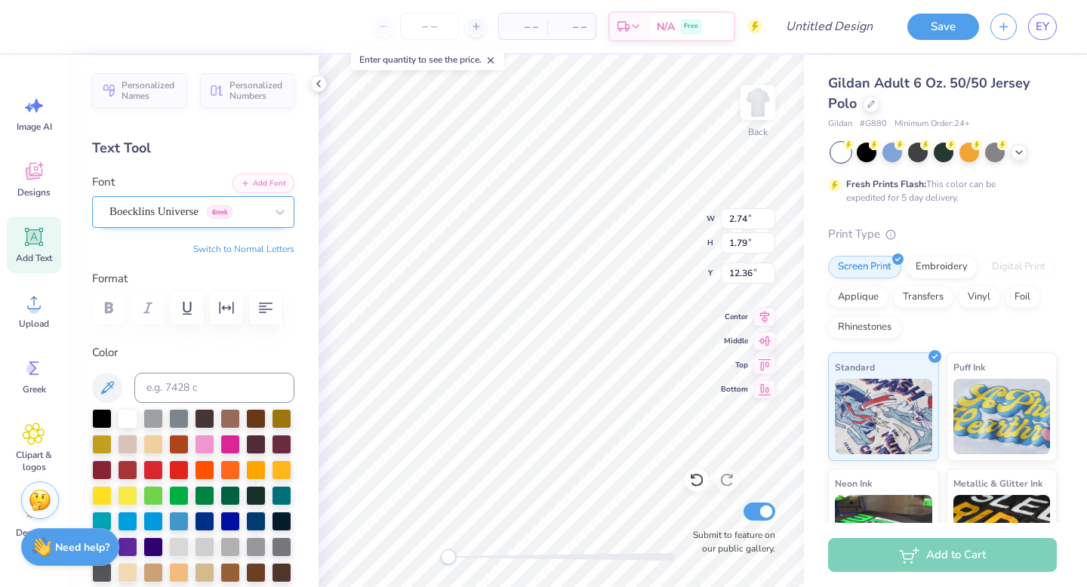
click at [137, 220] on div "Boecklins Universe Greek" at bounding box center [187, 211] width 159 height 23
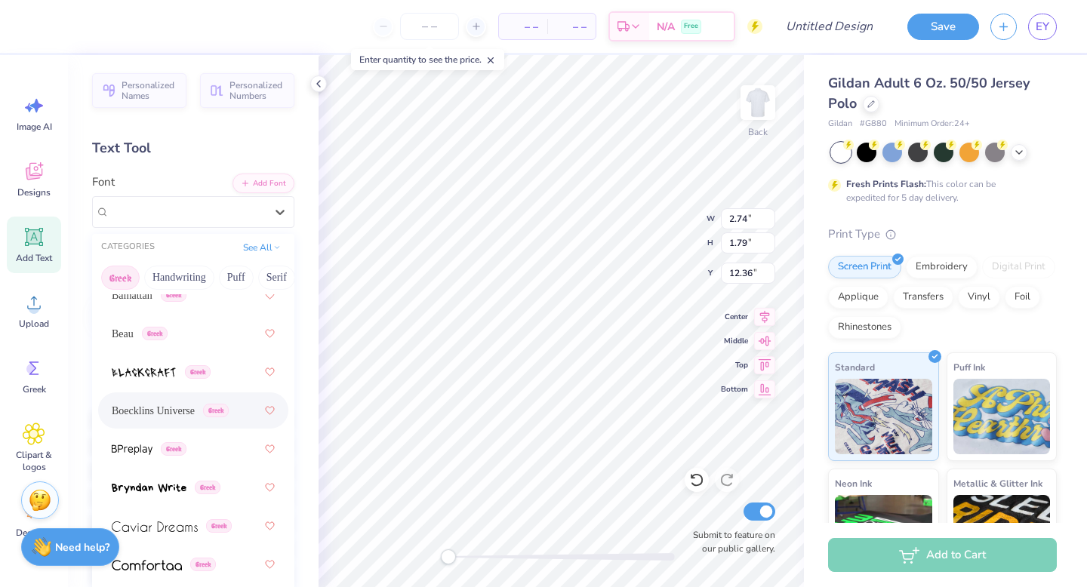
scroll to position [276, 0]
click at [140, 409] on span "Boecklins Universe" at bounding box center [153, 408] width 83 height 16
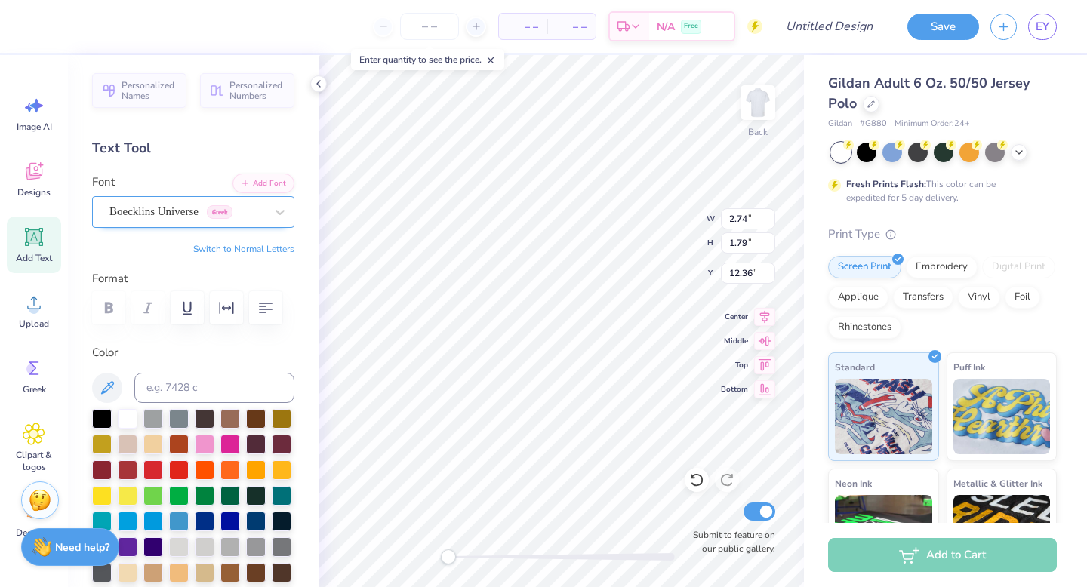
click at [140, 215] on div "Boecklins Universe Greek" at bounding box center [187, 211] width 159 height 23
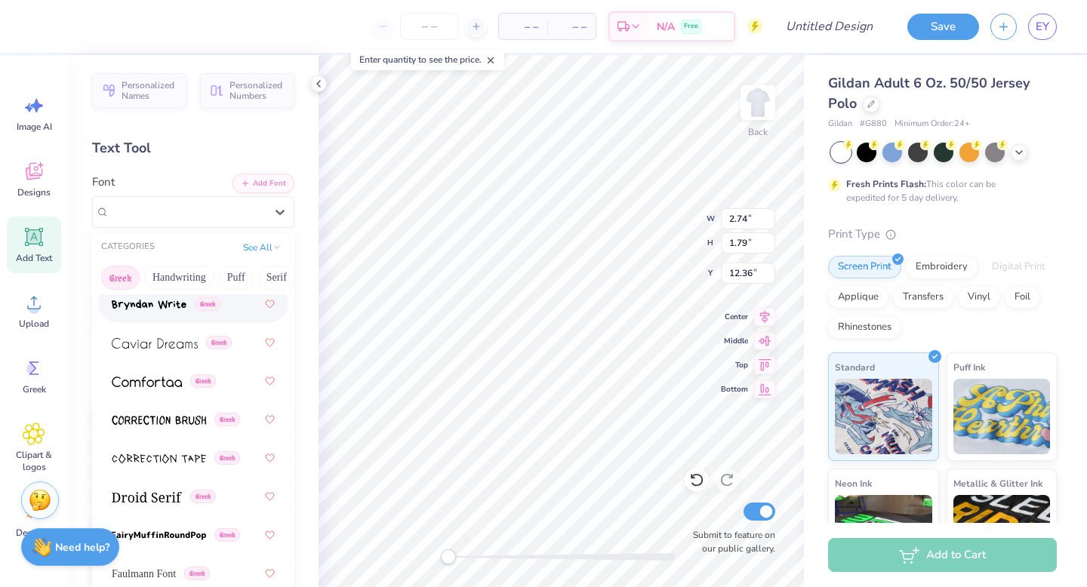
scroll to position [457, 0]
click at [159, 387] on img at bounding box center [147, 381] width 70 height 11
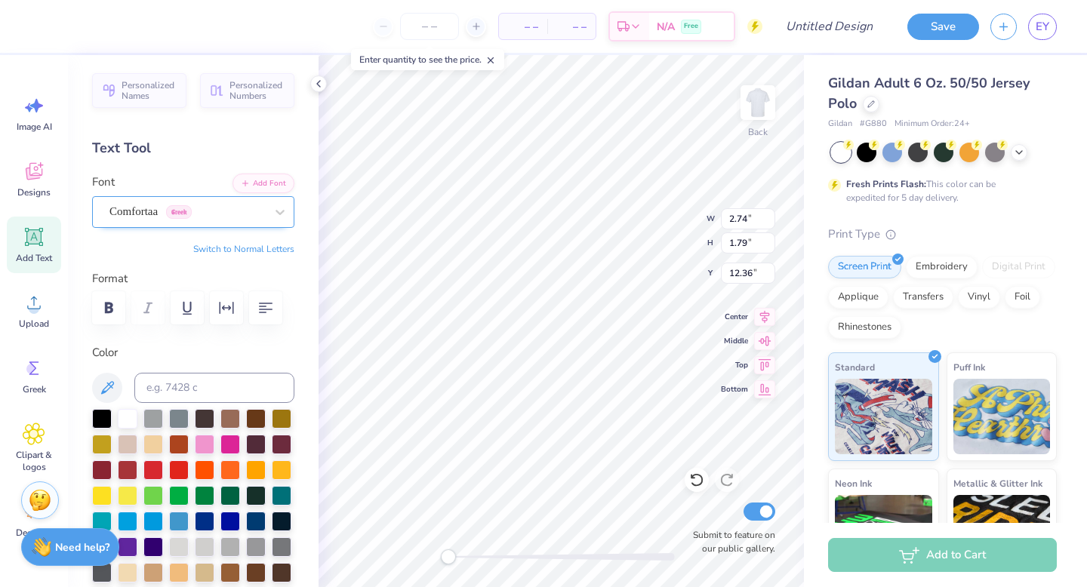
click at [135, 215] on div "Comfortaa Greek" at bounding box center [187, 211] width 159 height 23
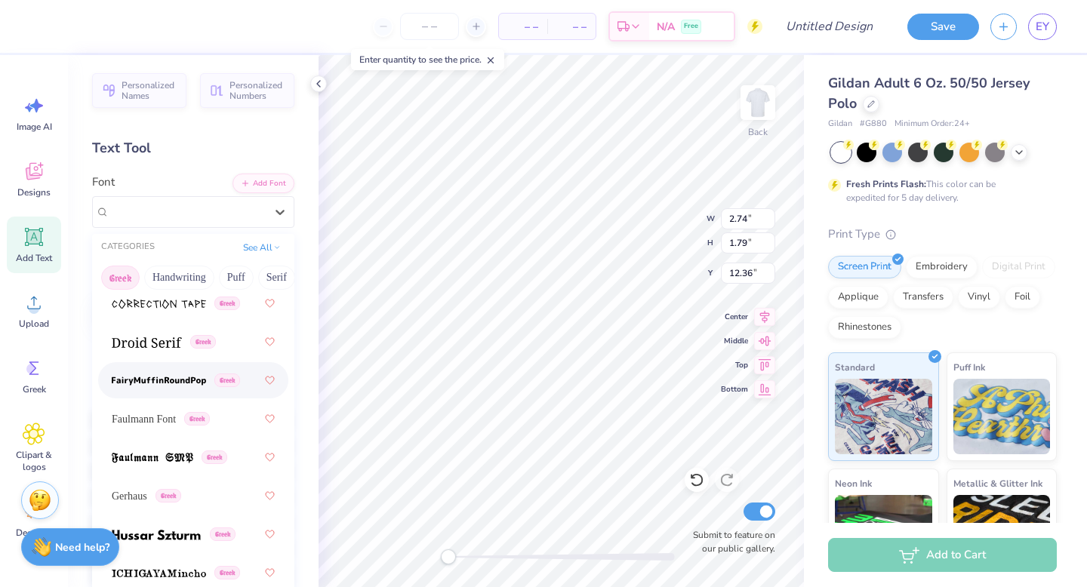
scroll to position [611, 0]
click at [132, 343] on img at bounding box center [147, 342] width 70 height 11
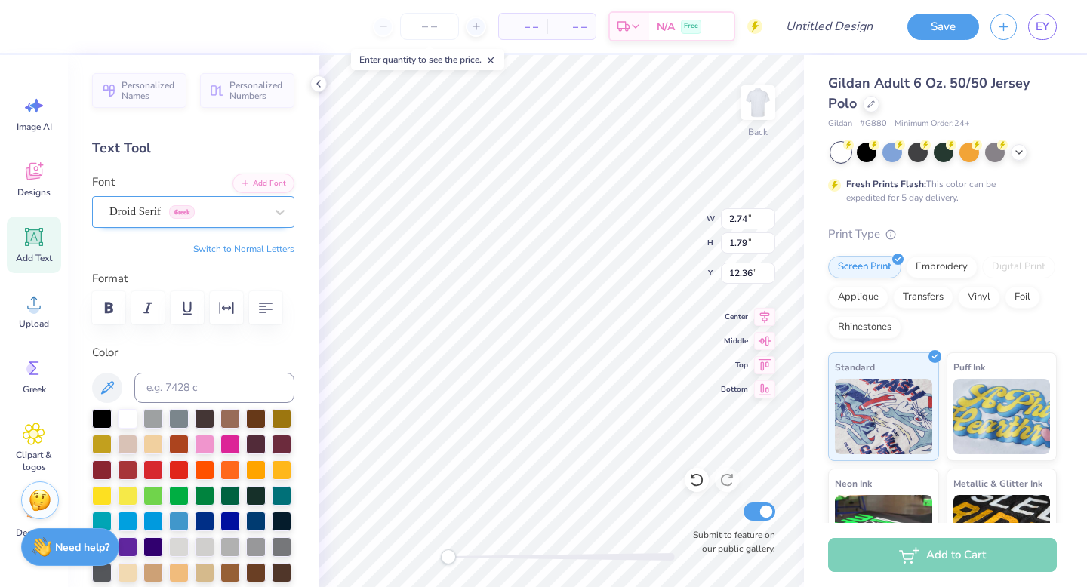
click at [133, 211] on div "Droid Serif Greek" at bounding box center [187, 211] width 159 height 23
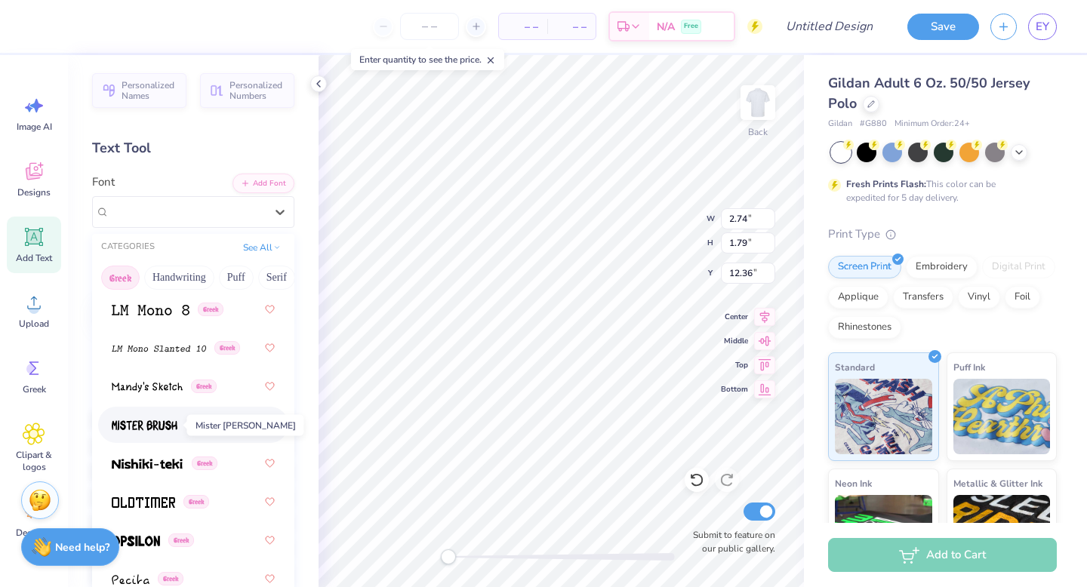
scroll to position [992, 0]
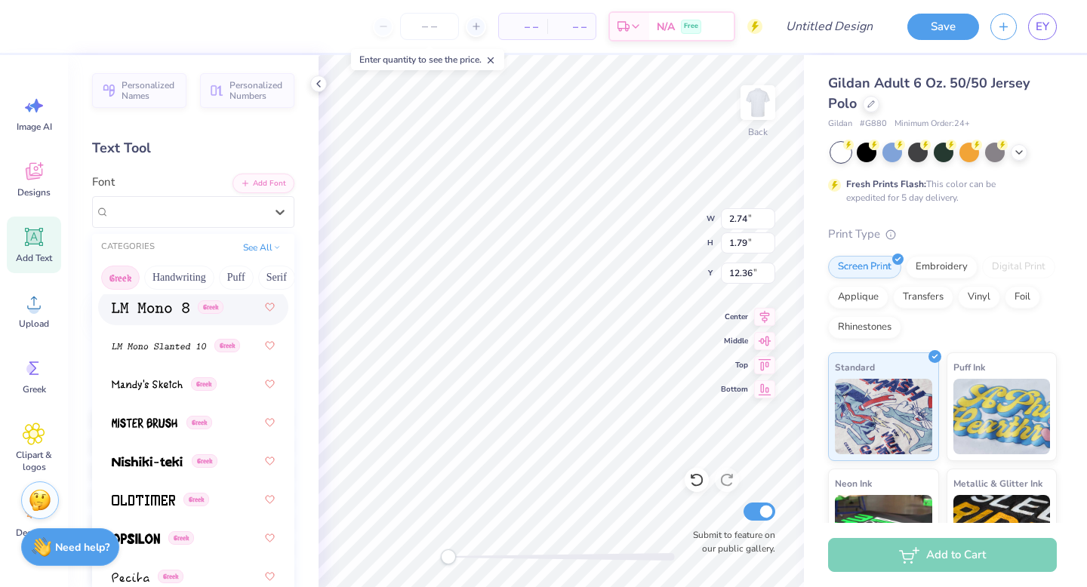
click at [147, 307] on img at bounding box center [151, 308] width 78 height 11
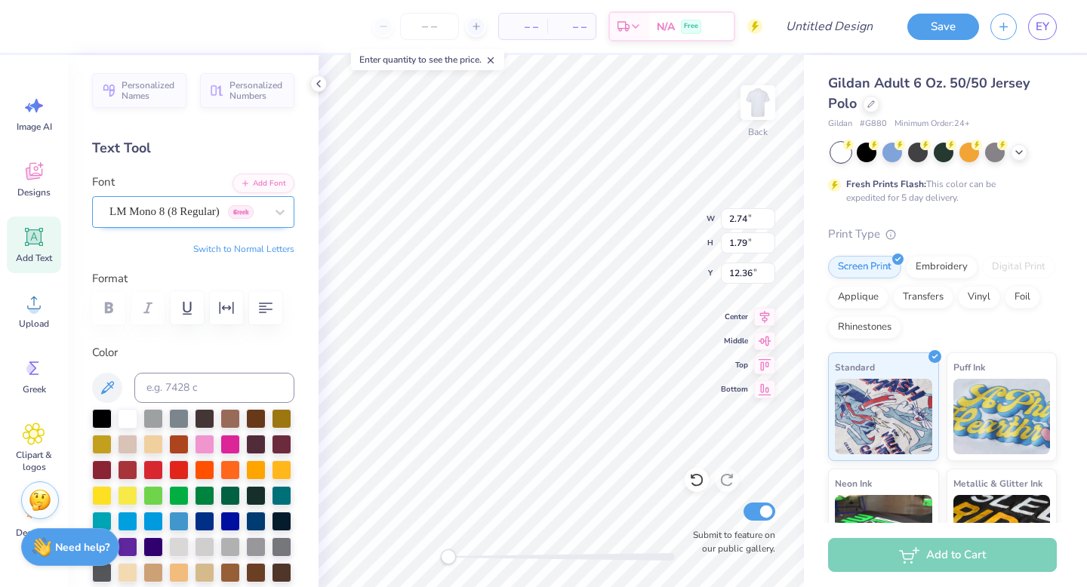
click at [141, 204] on div "LM Mono 8 (8 Regular) [DEMOGRAPHIC_DATA]" at bounding box center [187, 211] width 159 height 23
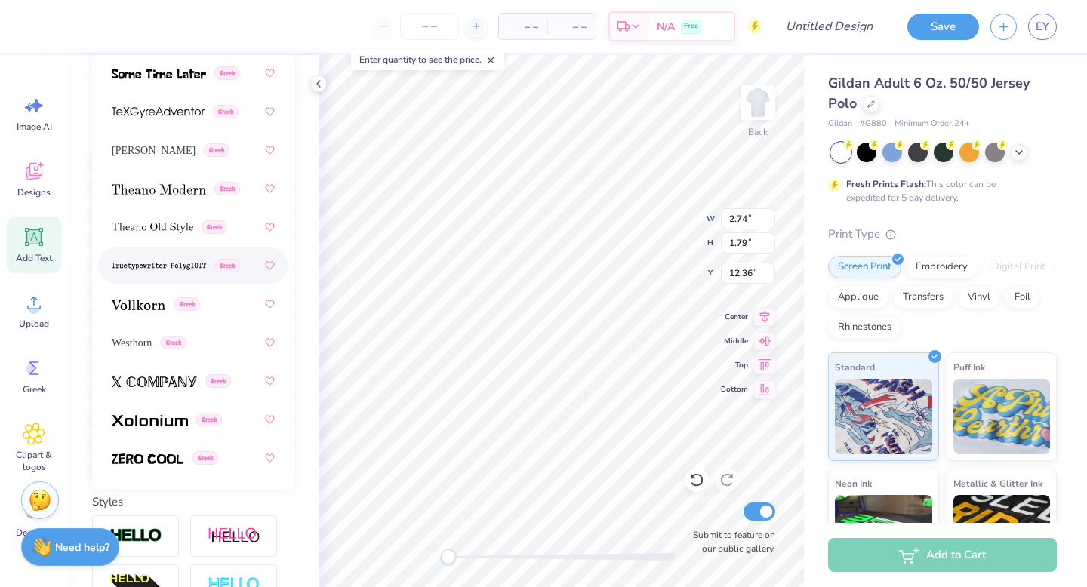
scroll to position [269, 0]
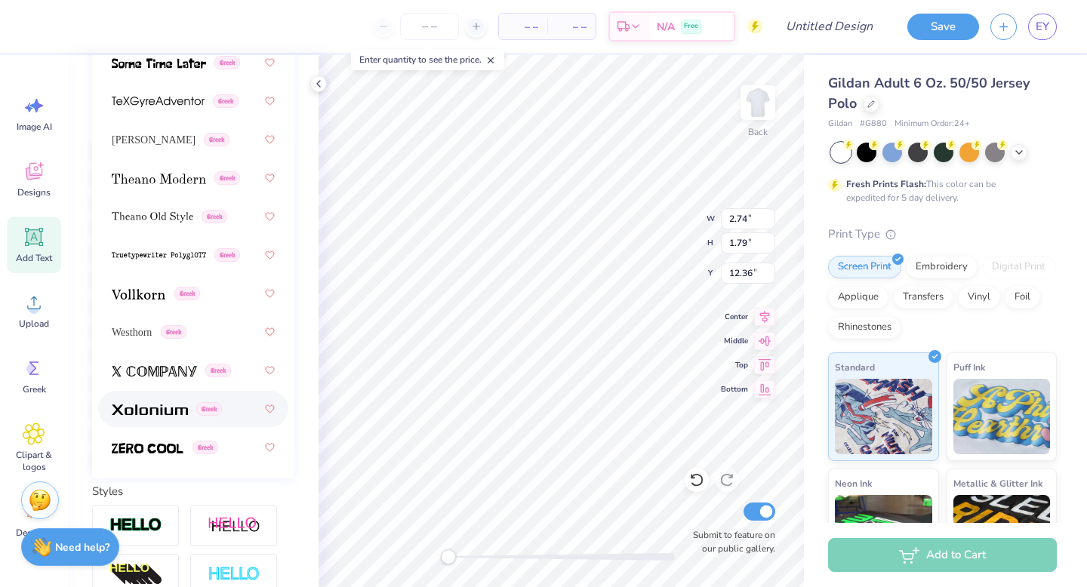
click at [164, 412] on img at bounding box center [150, 410] width 76 height 11
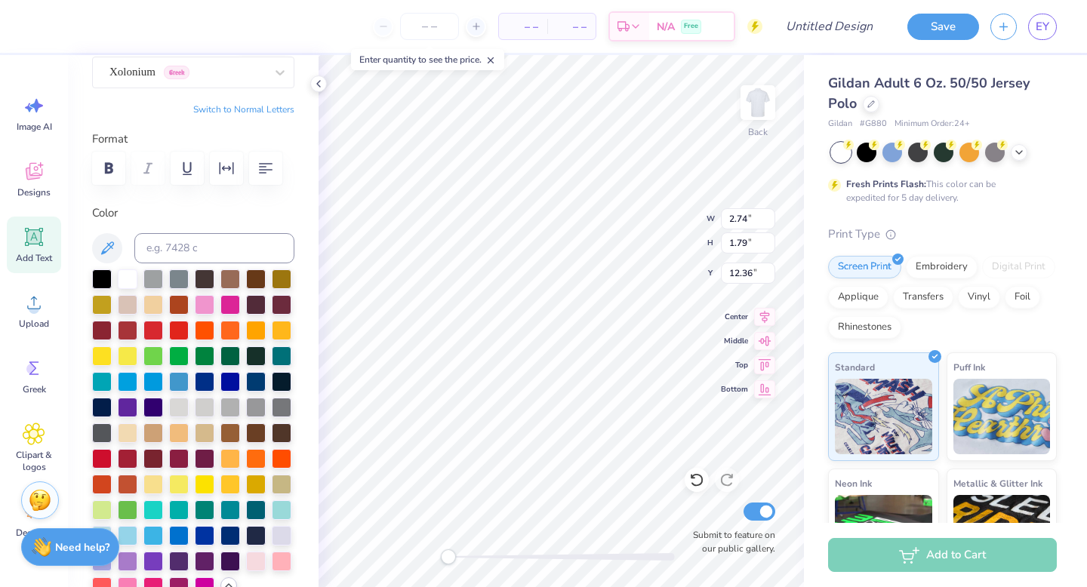
scroll to position [0, 0]
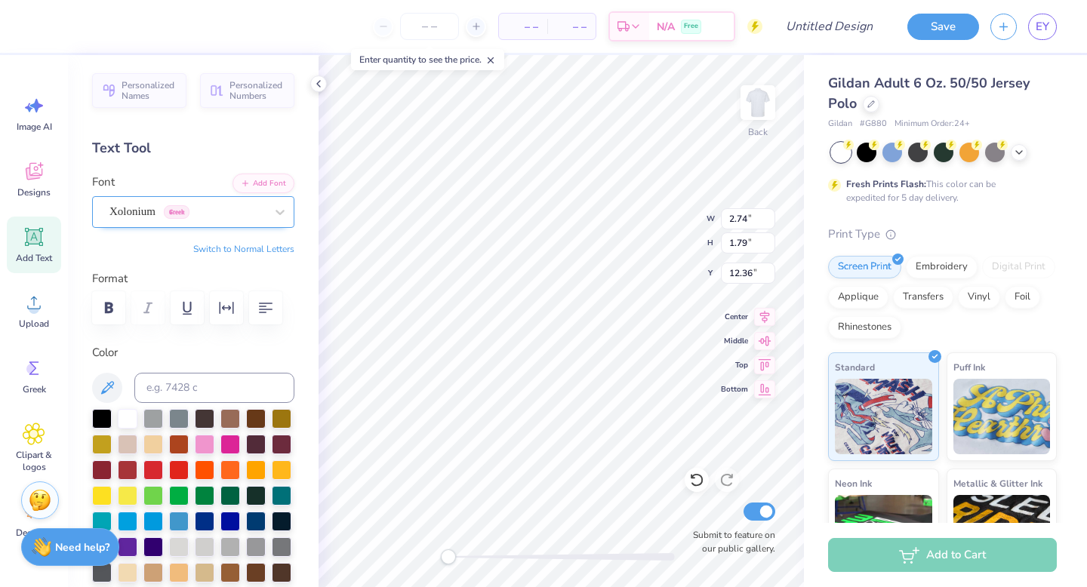
click at [142, 214] on div "Xolonium Greek" at bounding box center [187, 211] width 159 height 23
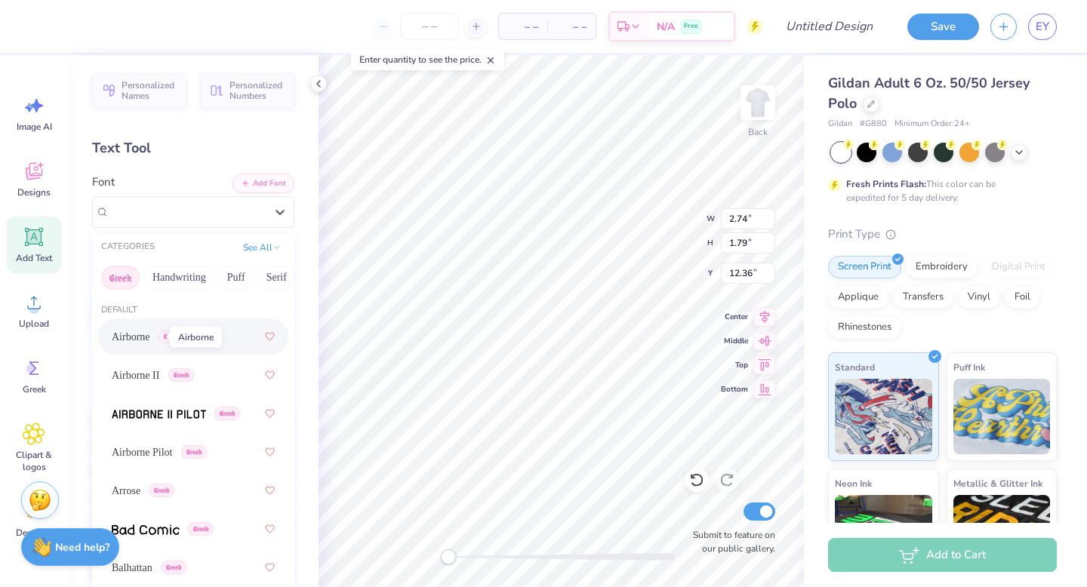
click at [146, 332] on span "Airborne" at bounding box center [131, 337] width 39 height 16
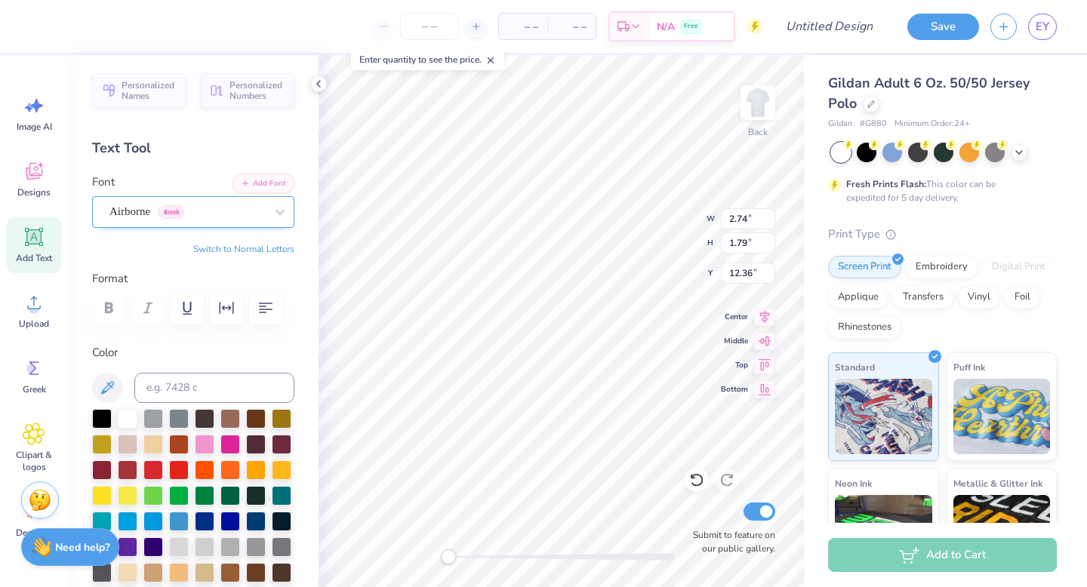
click at [225, 203] on div "Airborne Greek" at bounding box center [187, 211] width 159 height 23
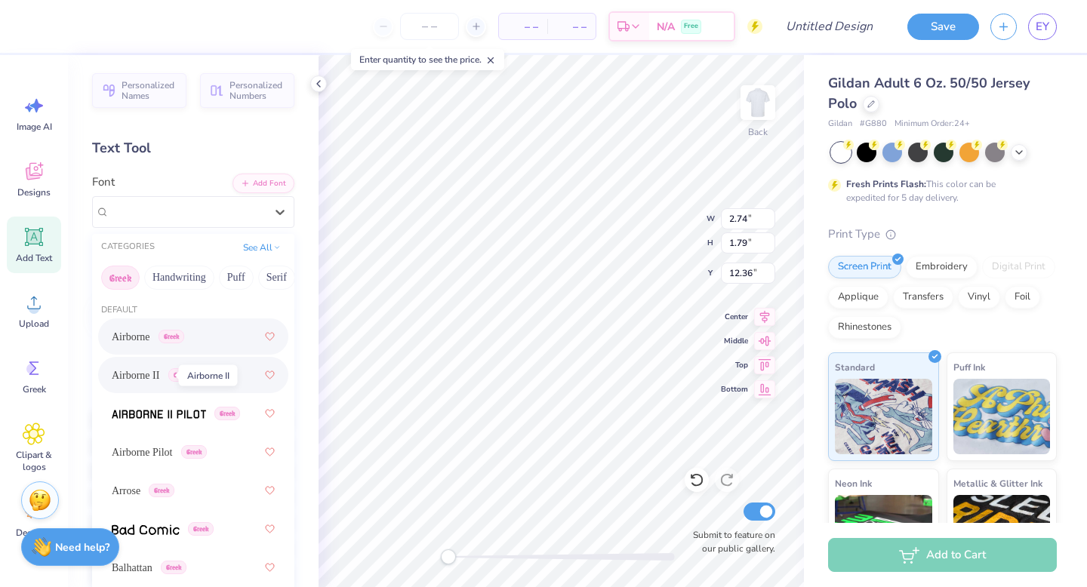
click at [151, 378] on span "Airborne II" at bounding box center [136, 376] width 48 height 16
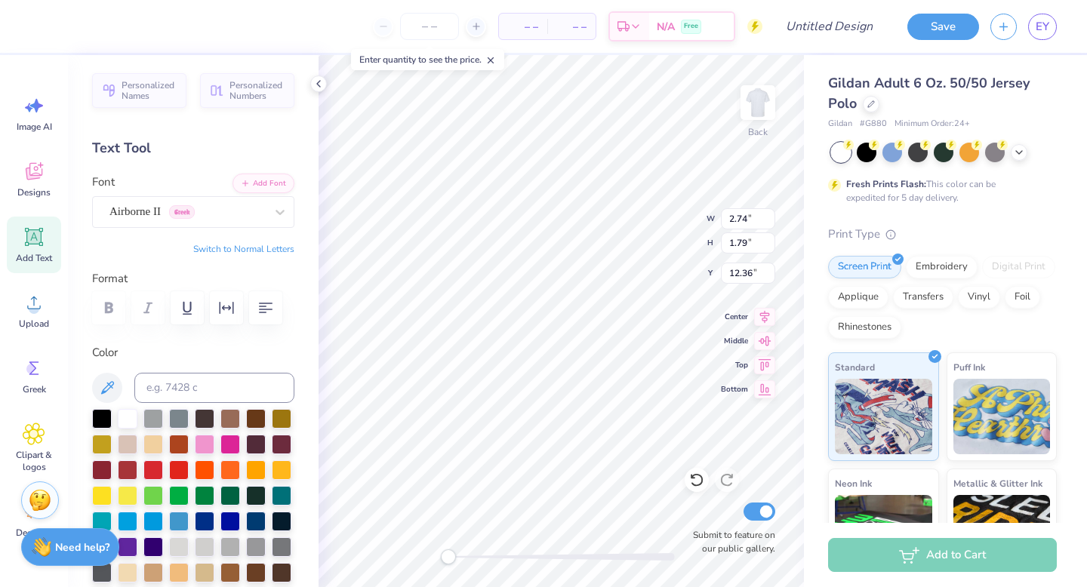
click at [112, 310] on div at bounding box center [193, 307] width 202 height 33
click at [201, 219] on div "Airborne II Greek" at bounding box center [187, 211] width 159 height 23
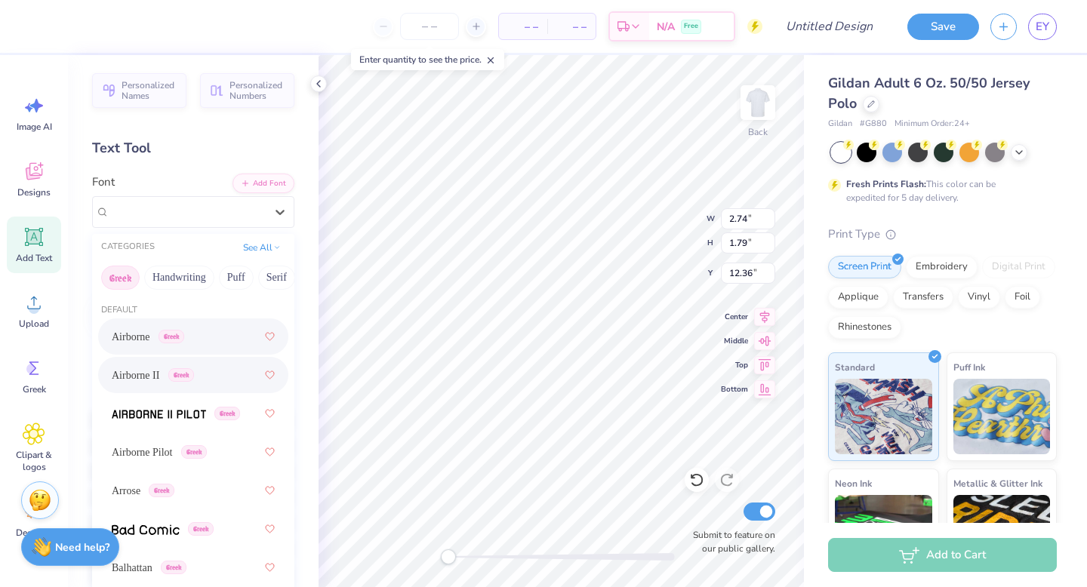
click at [145, 337] on span "Airborne" at bounding box center [131, 337] width 39 height 16
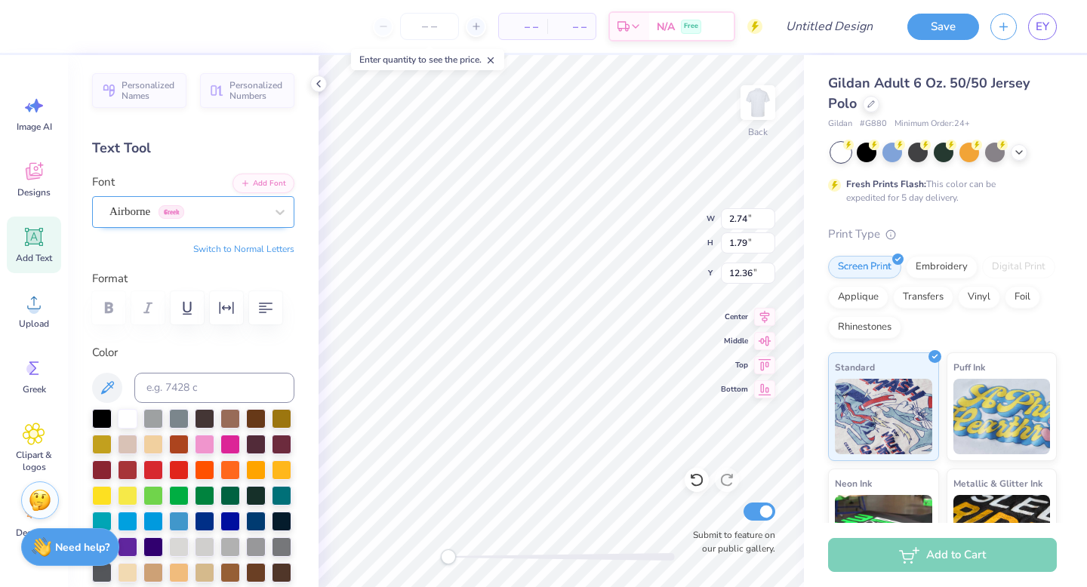
click at [138, 214] on div "Airborne Greek" at bounding box center [187, 211] width 159 height 23
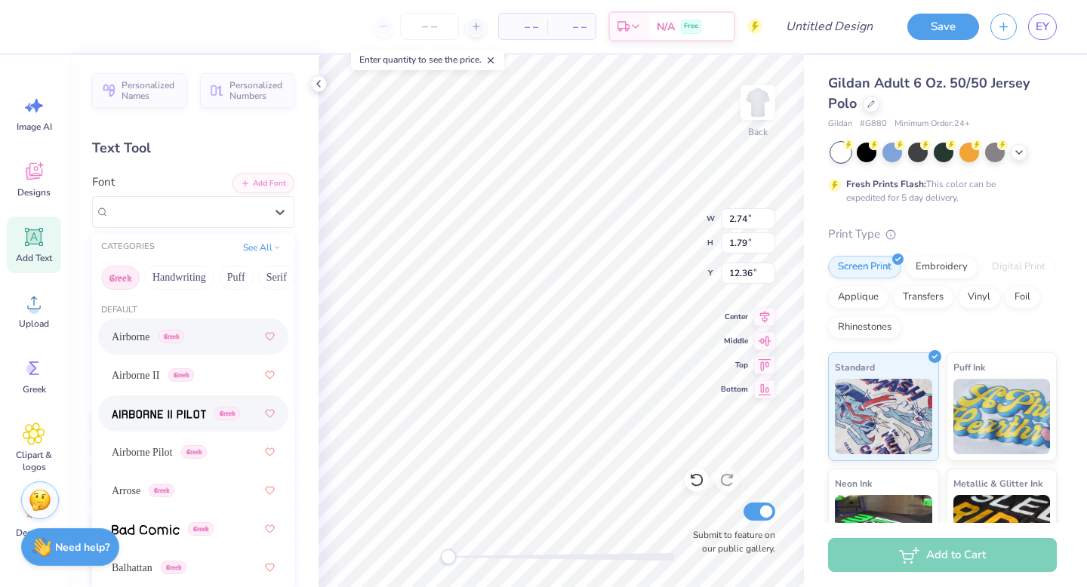
click at [152, 421] on span at bounding box center [159, 414] width 94 height 16
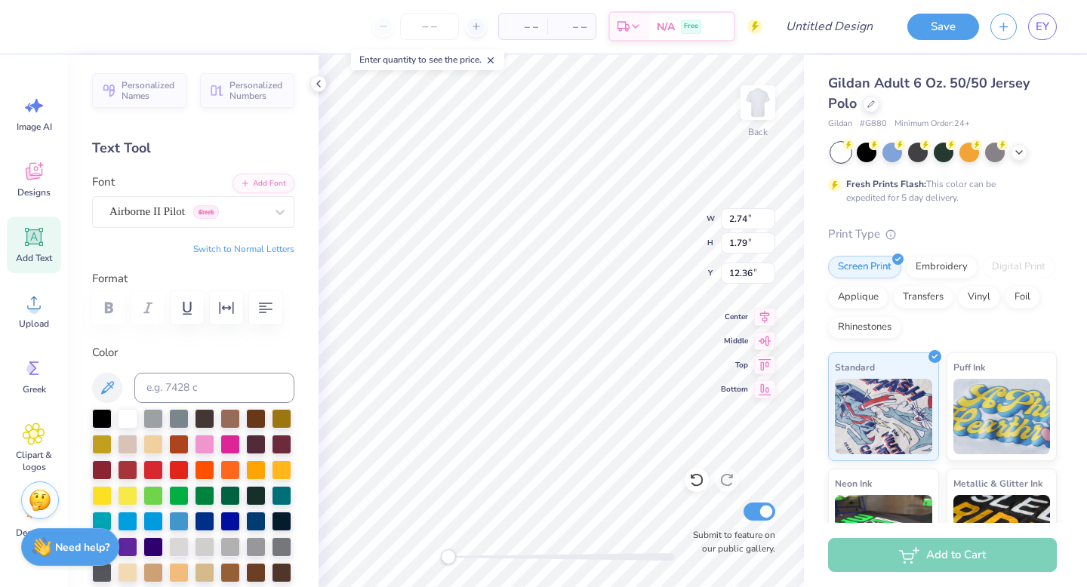
click at [111, 313] on div at bounding box center [193, 307] width 202 height 33
click at [137, 202] on div at bounding box center [187, 212] width 156 height 20
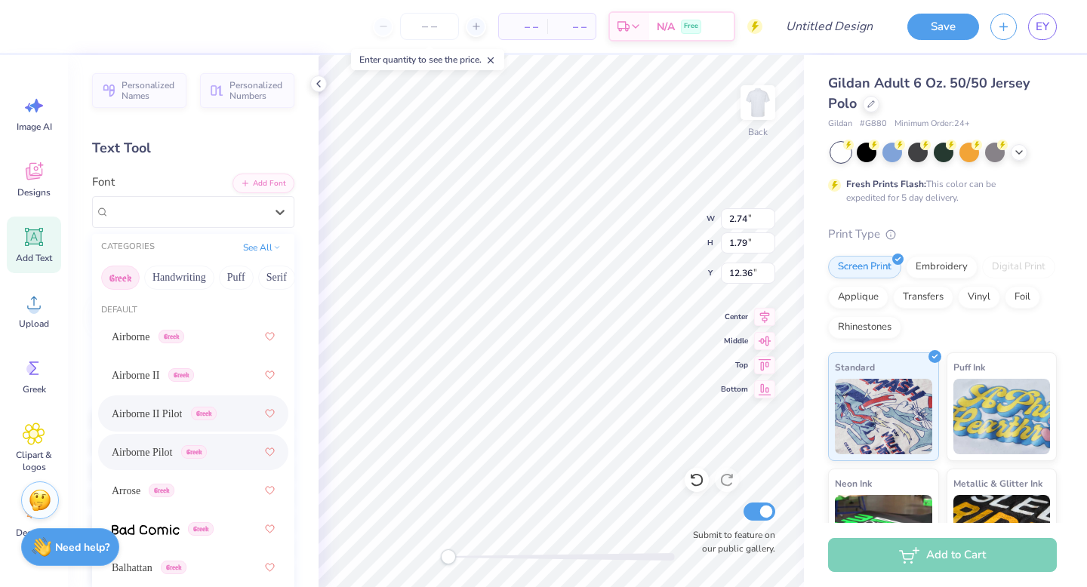
click at [165, 457] on span "Airborne Pilot" at bounding box center [142, 453] width 61 height 16
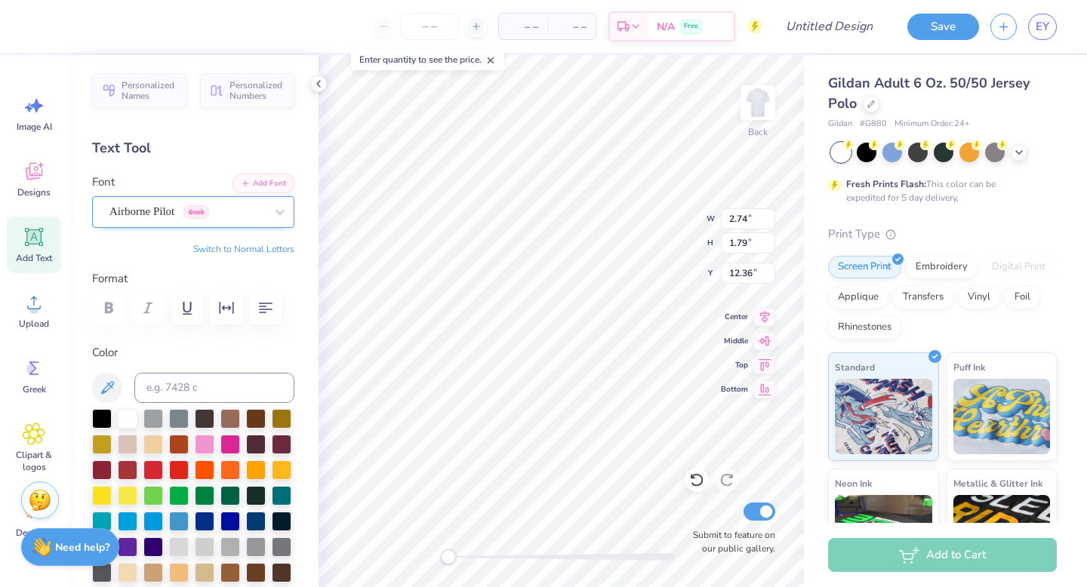
click at [152, 209] on div "Airborne Pilot Greek" at bounding box center [187, 211] width 159 height 23
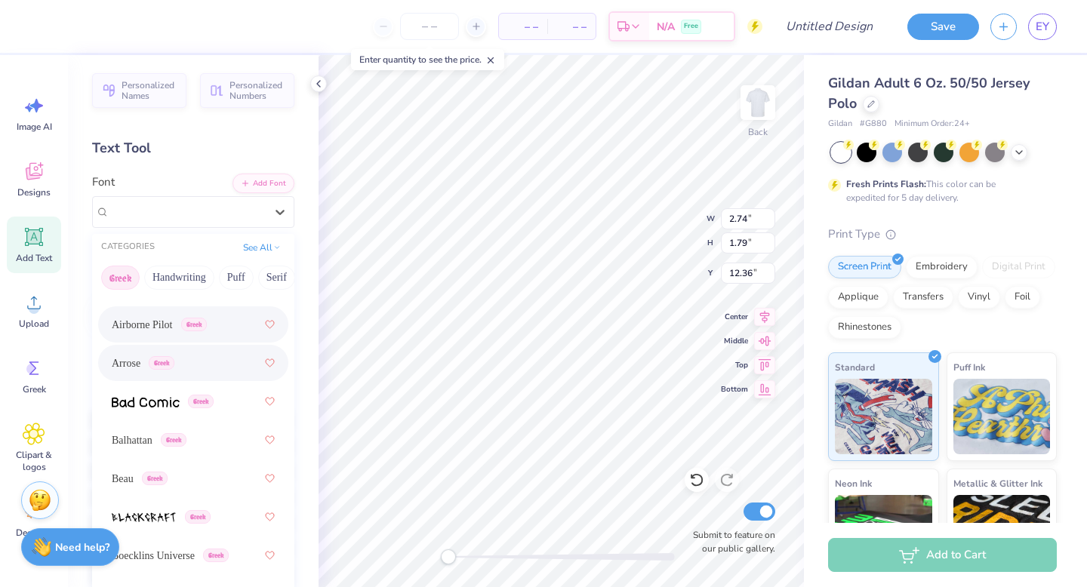
scroll to position [127, 0]
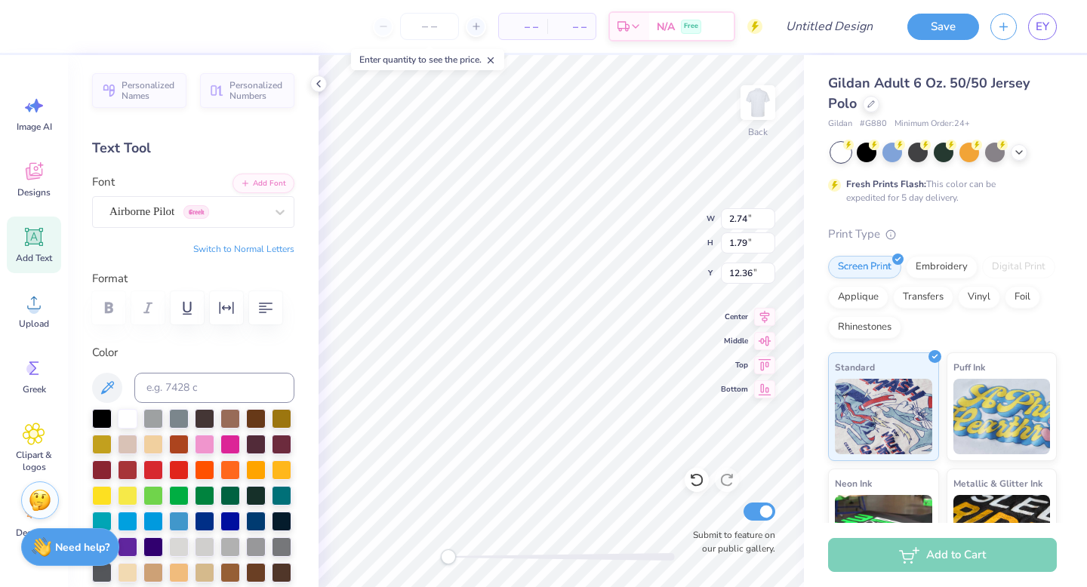
click at [79, 161] on div "Personalized Names Personalized Numbers Text Tool Add Font Font Airborne Pilot …" at bounding box center [193, 321] width 251 height 532
click at [224, 312] on icon "button" at bounding box center [226, 308] width 18 height 18
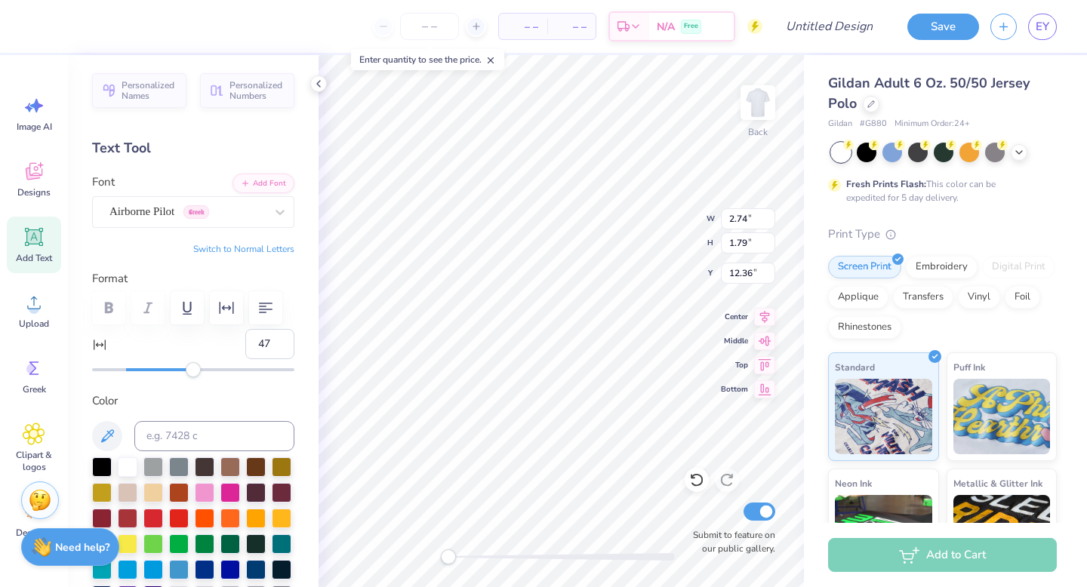
type input "48"
drag, startPoint x: 128, startPoint y: 370, endPoint x: 206, endPoint y: 371, distance: 77.8
click at [206, 371] on div "Accessibility label" at bounding box center [206, 369] width 15 height 15
type input "11"
drag, startPoint x: 206, startPoint y: 371, endPoint x: 145, endPoint y: 371, distance: 61.2
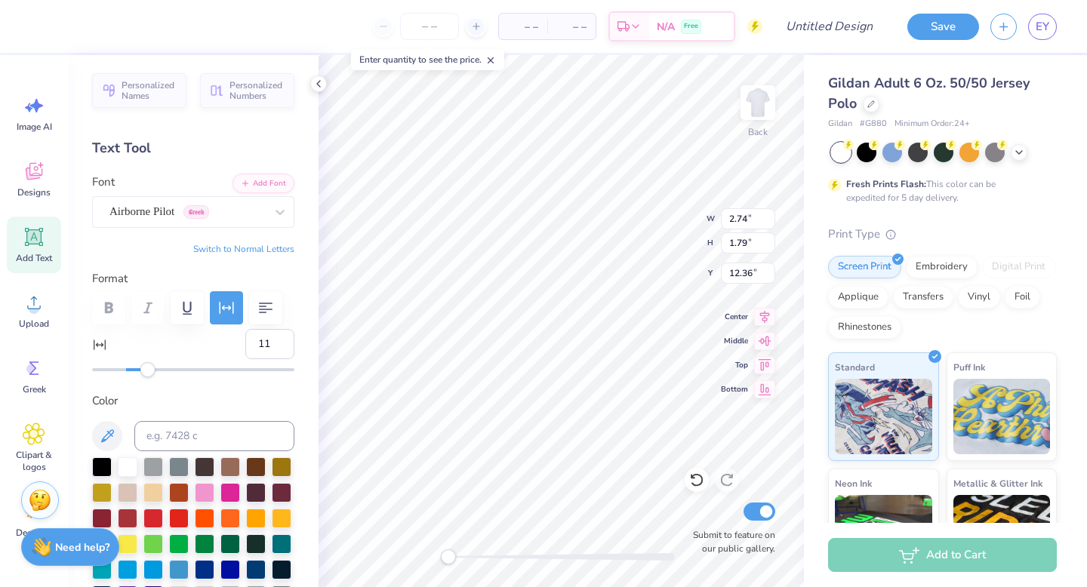
click at [145, 371] on div "Accessibility label" at bounding box center [147, 369] width 15 height 15
type input "6"
drag, startPoint x: 145, startPoint y: 371, endPoint x: 136, endPoint y: 371, distance: 9.1
click at [136, 371] on div "Accessibility label" at bounding box center [135, 369] width 15 height 15
type input "0"
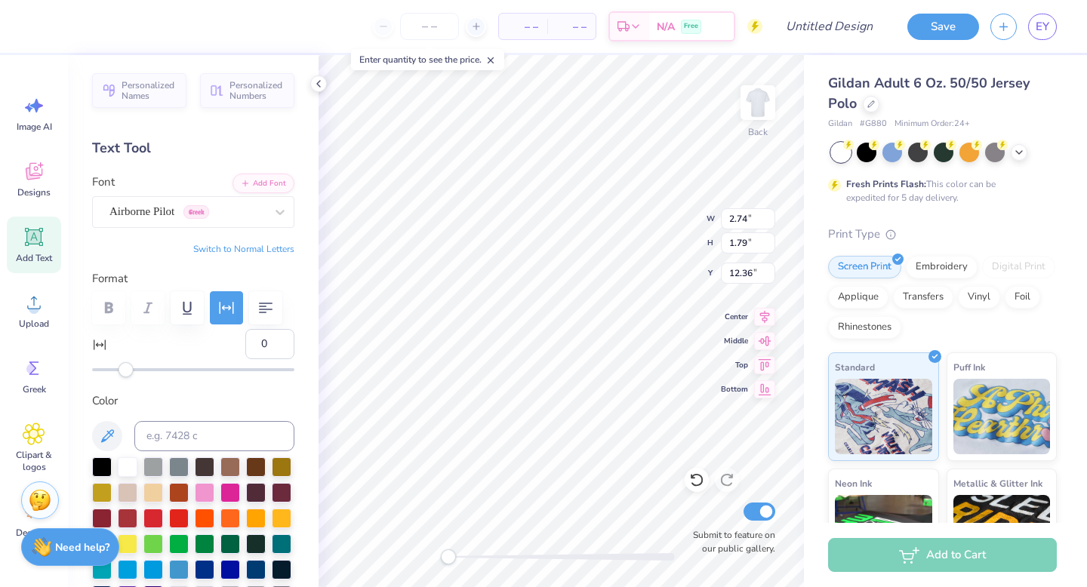
drag, startPoint x: 136, startPoint y: 371, endPoint x: 125, endPoint y: 370, distance: 10.6
click at [125, 370] on div "Accessibility label" at bounding box center [126, 369] width 15 height 15
click at [263, 310] on icon "button" at bounding box center [266, 308] width 18 height 18
click at [183, 208] on div "Airborne Pilot Greek" at bounding box center [187, 211] width 159 height 23
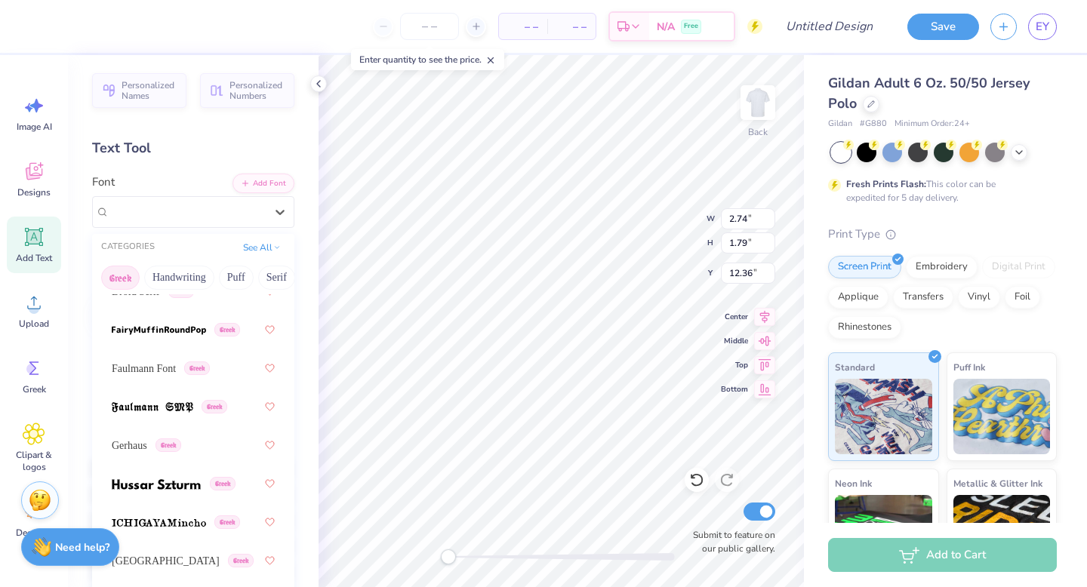
scroll to position [682, 0]
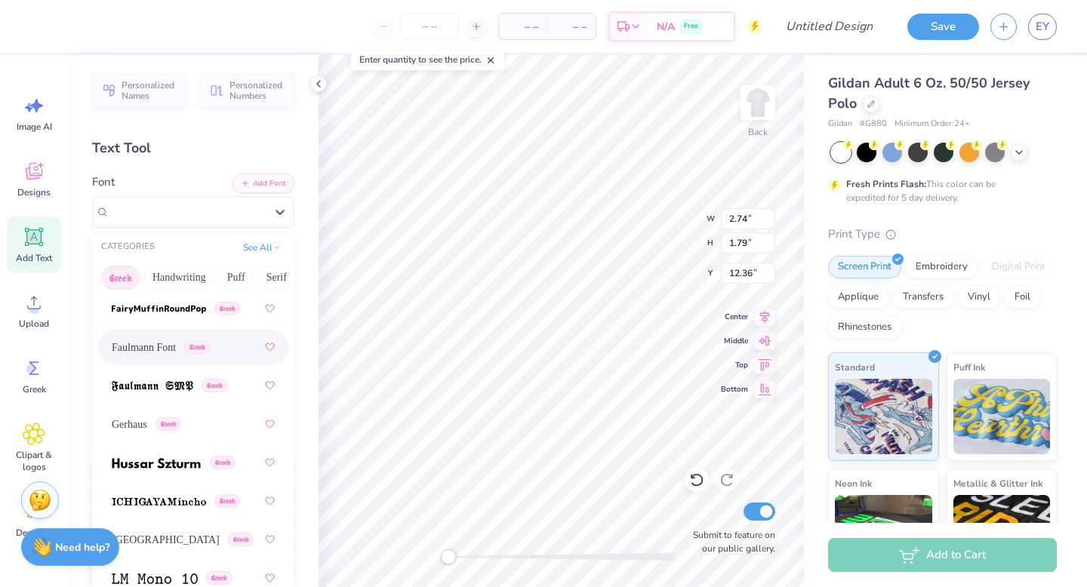
click at [165, 353] on span "Faulmann Font" at bounding box center [144, 348] width 64 height 16
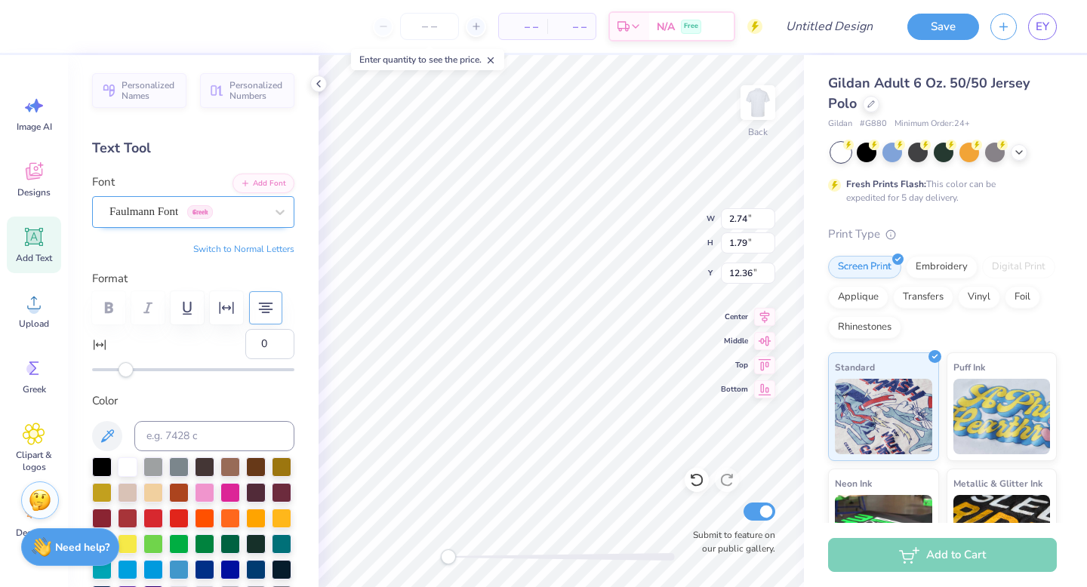
click at [150, 219] on div "Faulmann Font Greek" at bounding box center [187, 211] width 159 height 23
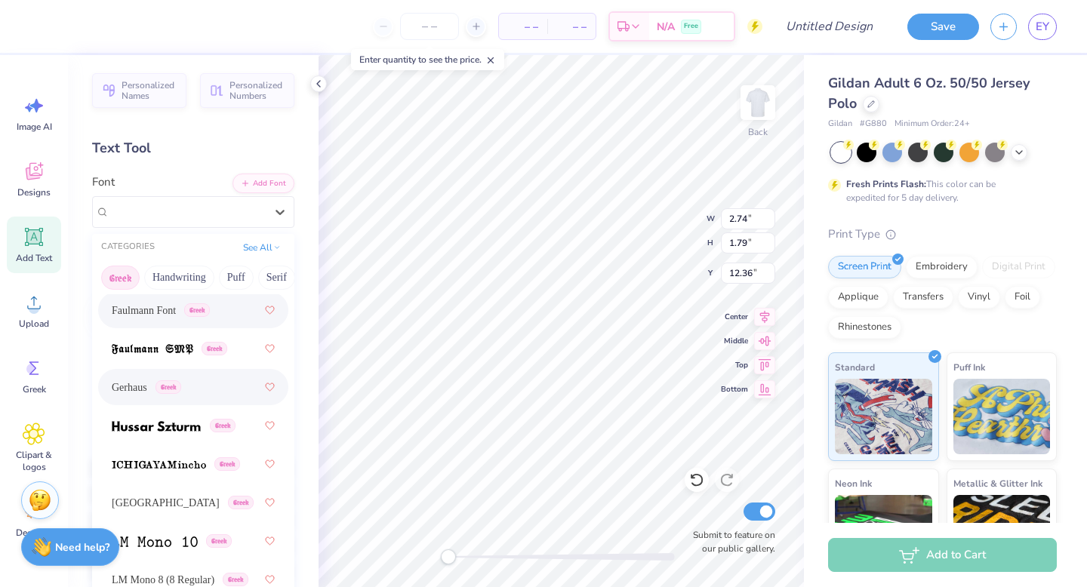
scroll to position [732, 0]
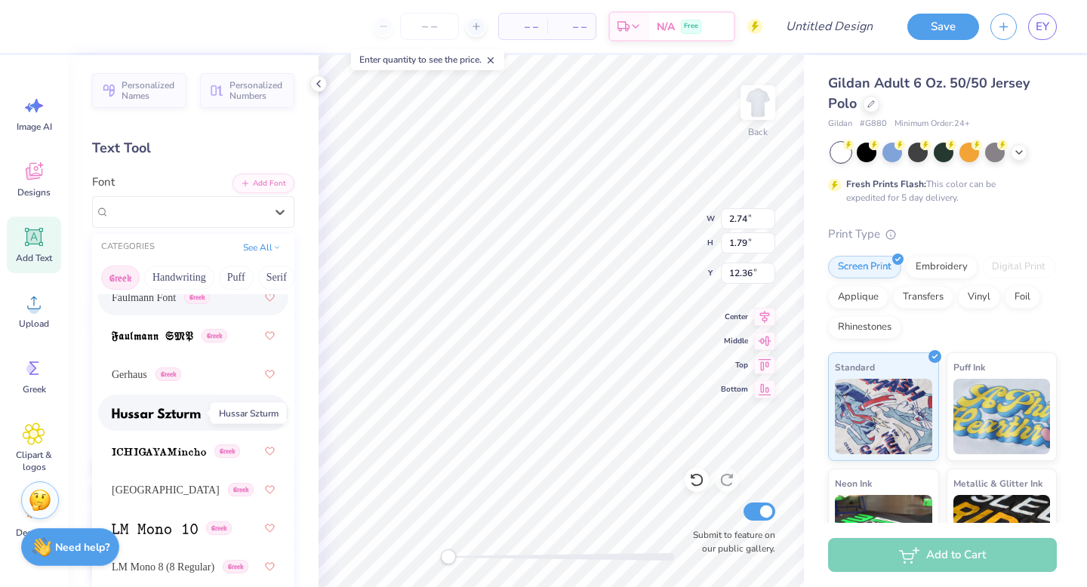
click at [152, 417] on img at bounding box center [156, 413] width 89 height 11
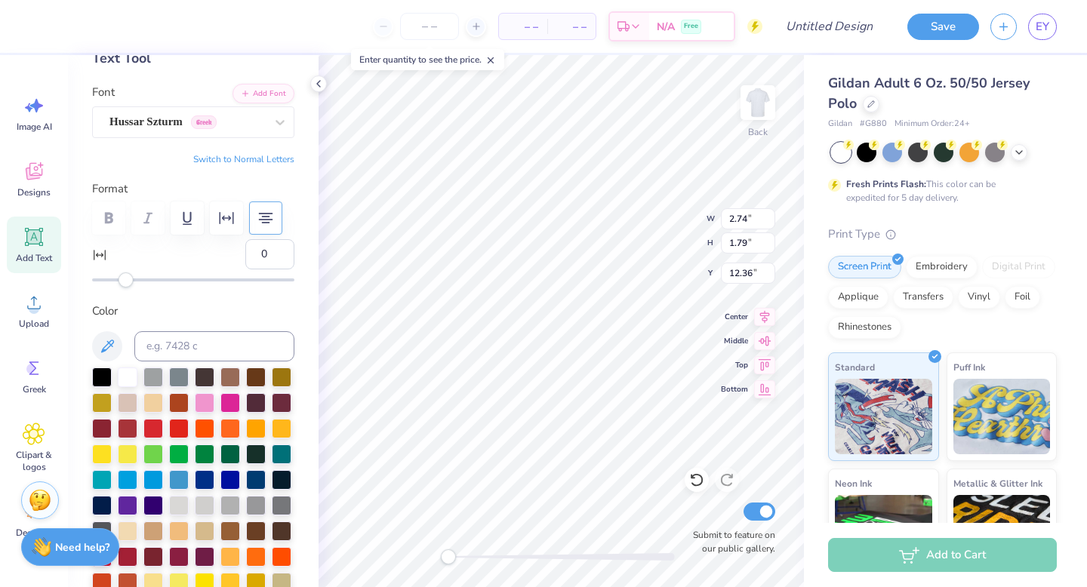
scroll to position [89, 0]
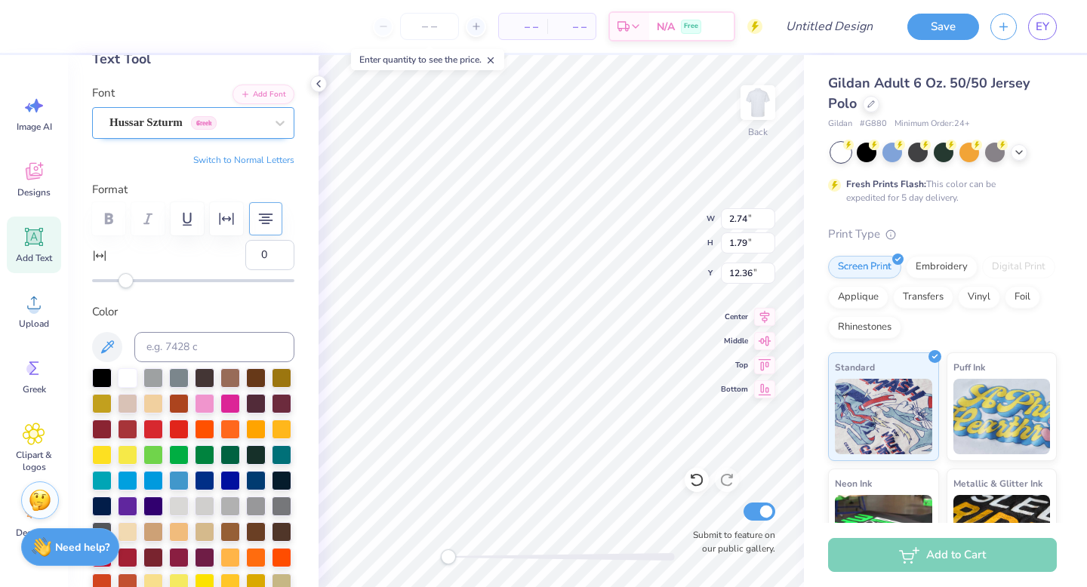
click at [185, 122] on div "Hussar Szturm Greek" at bounding box center [187, 122] width 159 height 23
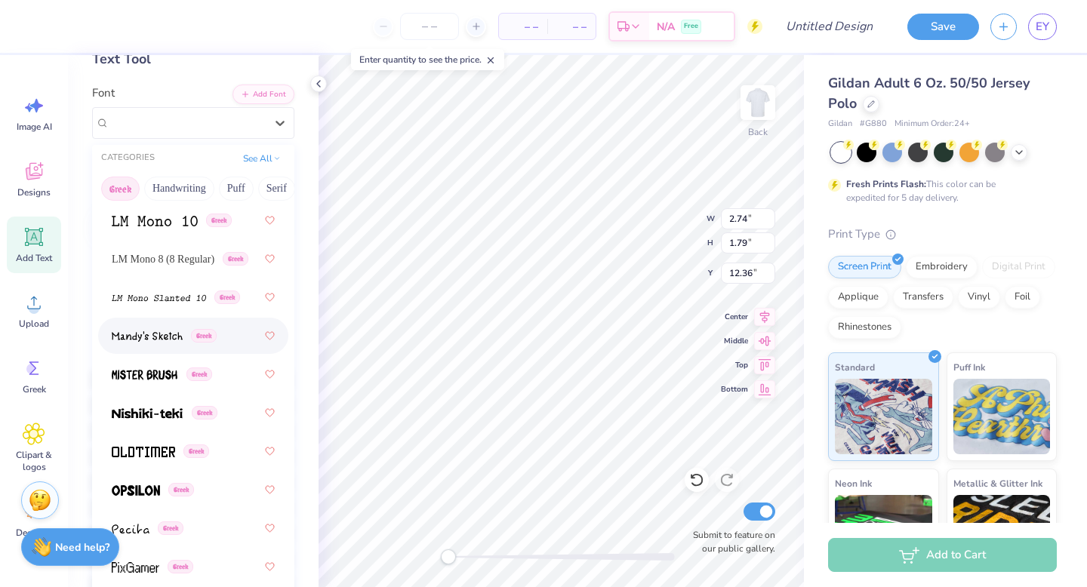
scroll to position [968, 0]
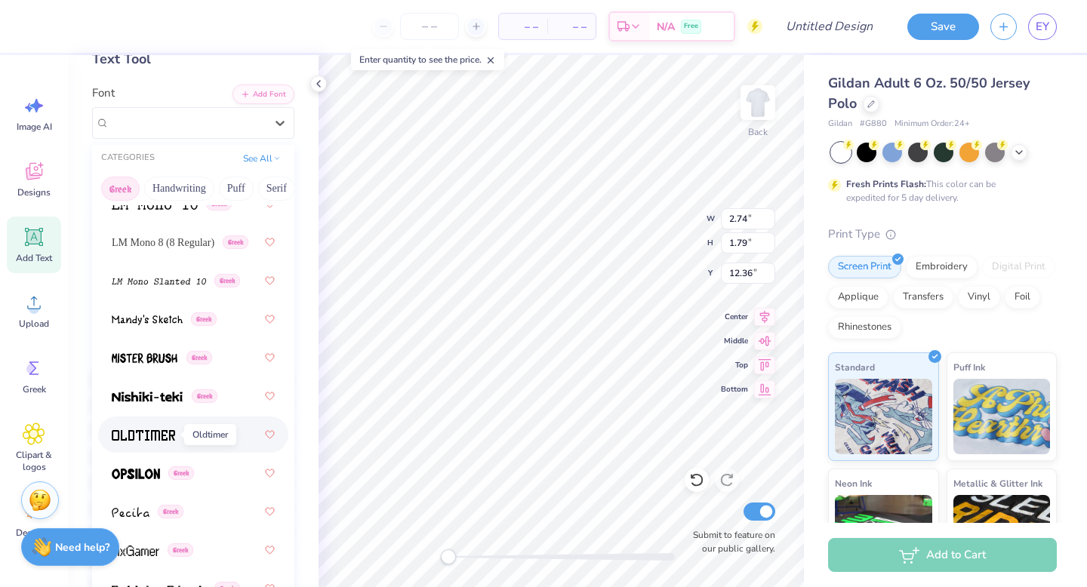
click at [156, 430] on img at bounding box center [143, 435] width 63 height 11
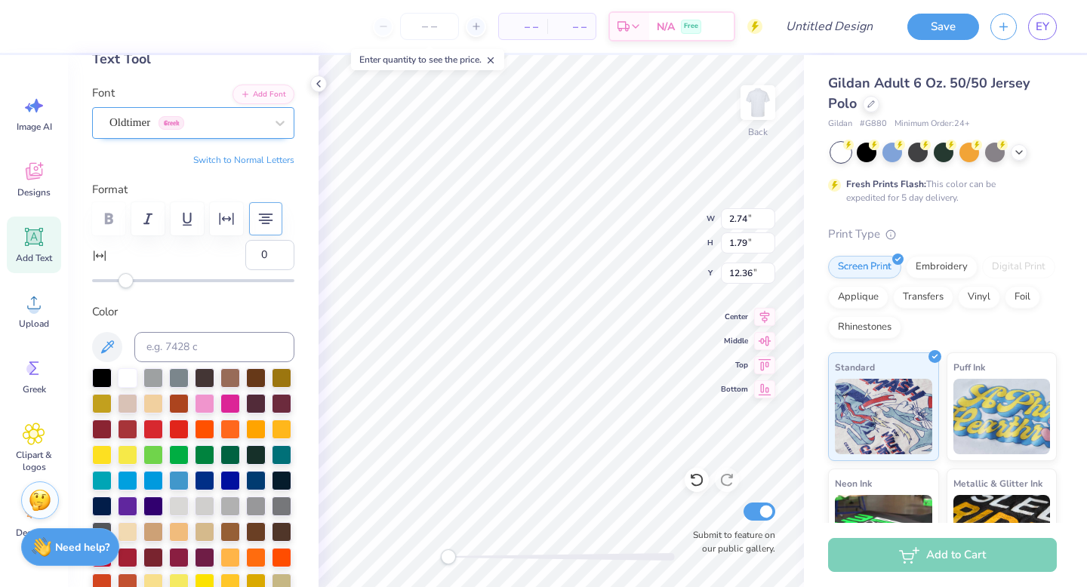
click at [143, 132] on div at bounding box center [187, 122] width 156 height 20
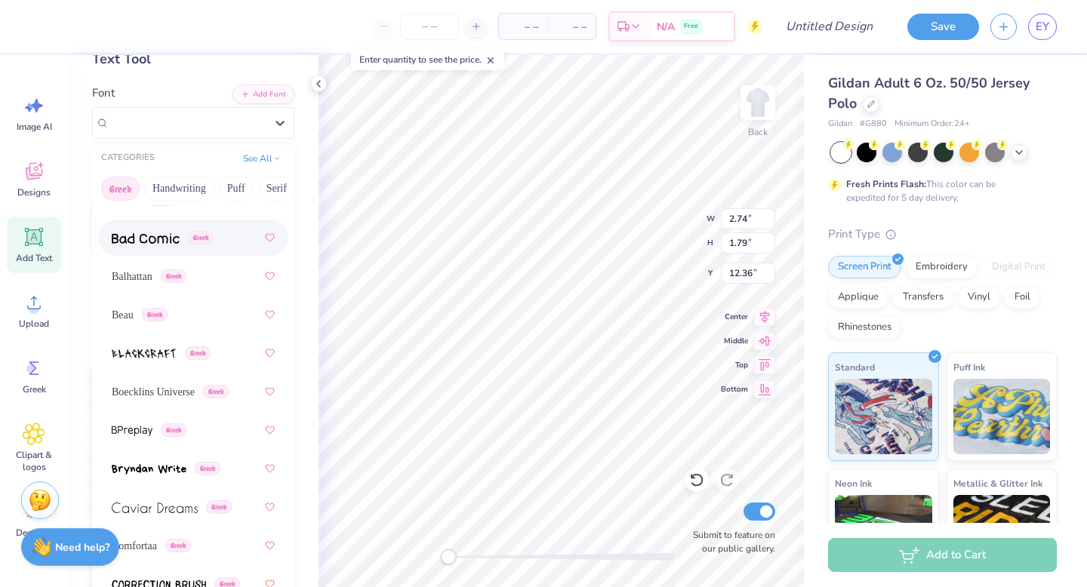
scroll to position [127, 0]
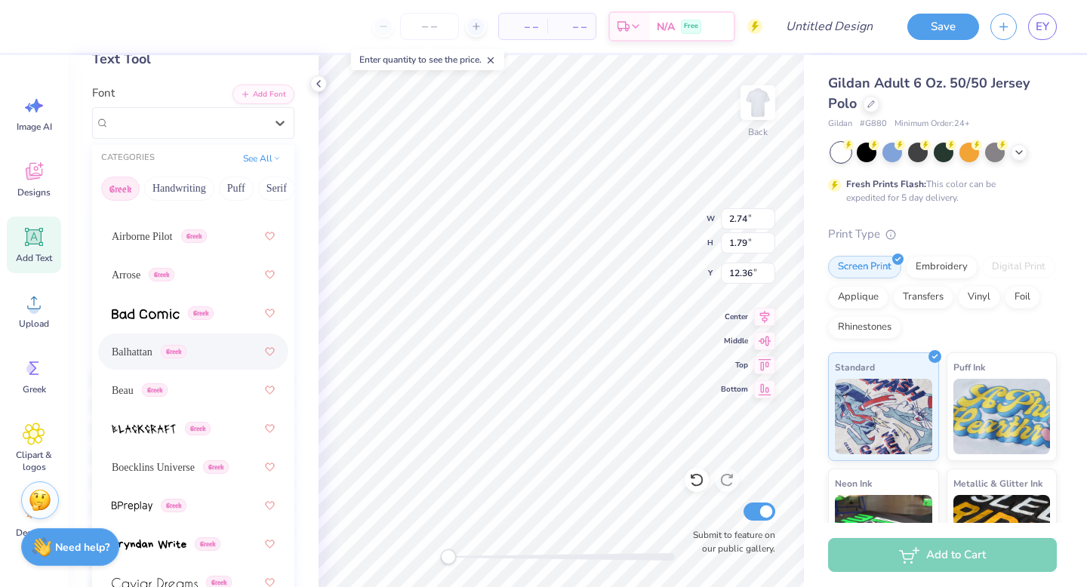
click at [140, 358] on span "Balhattan" at bounding box center [132, 352] width 41 height 16
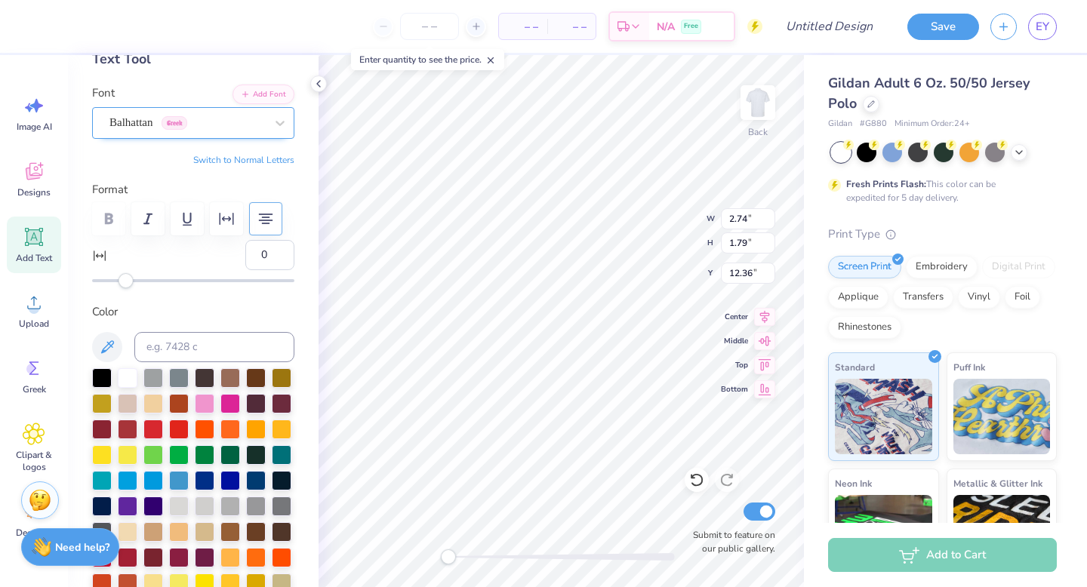
click at [141, 134] on div "Balhattan Greek" at bounding box center [193, 123] width 202 height 32
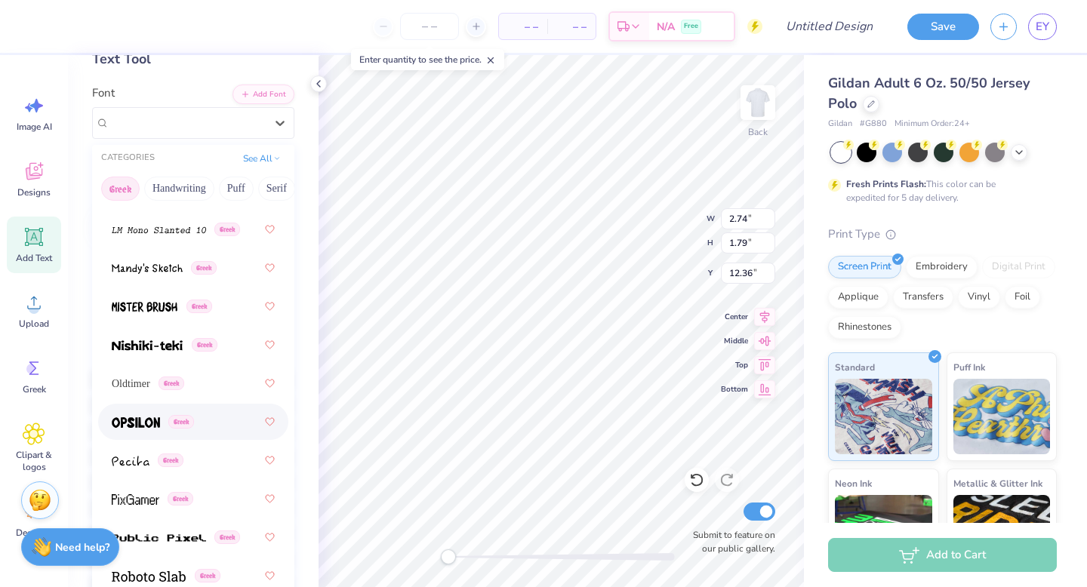
scroll to position [1024, 0]
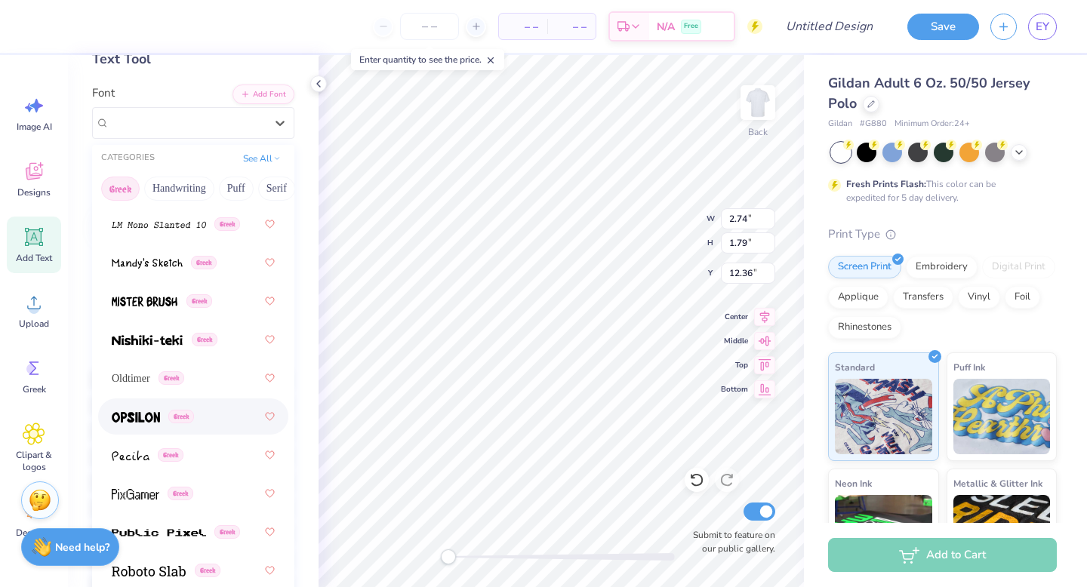
click at [140, 420] on img at bounding box center [136, 417] width 48 height 11
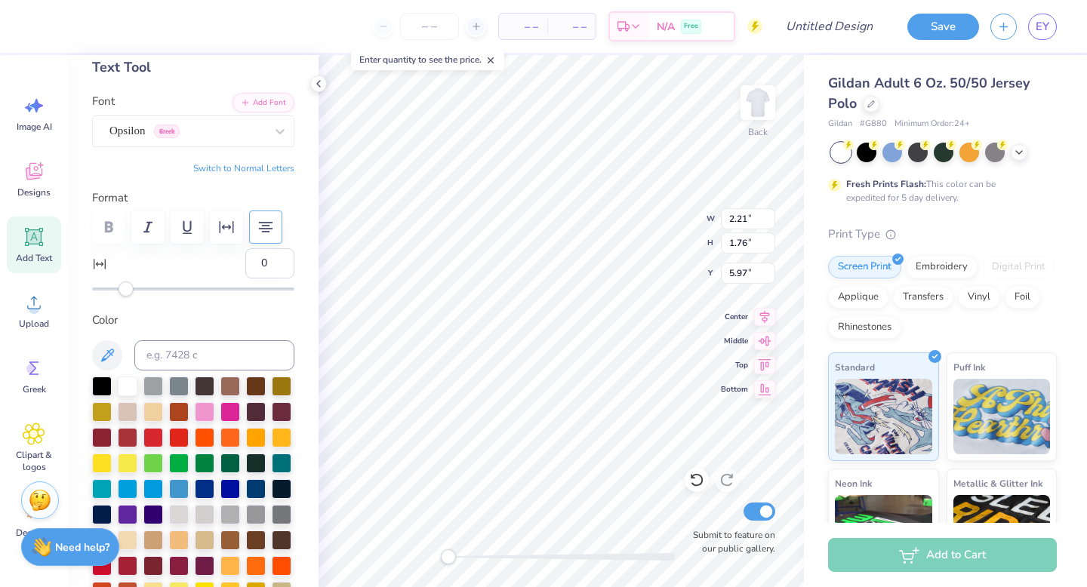
scroll to position [0, 0]
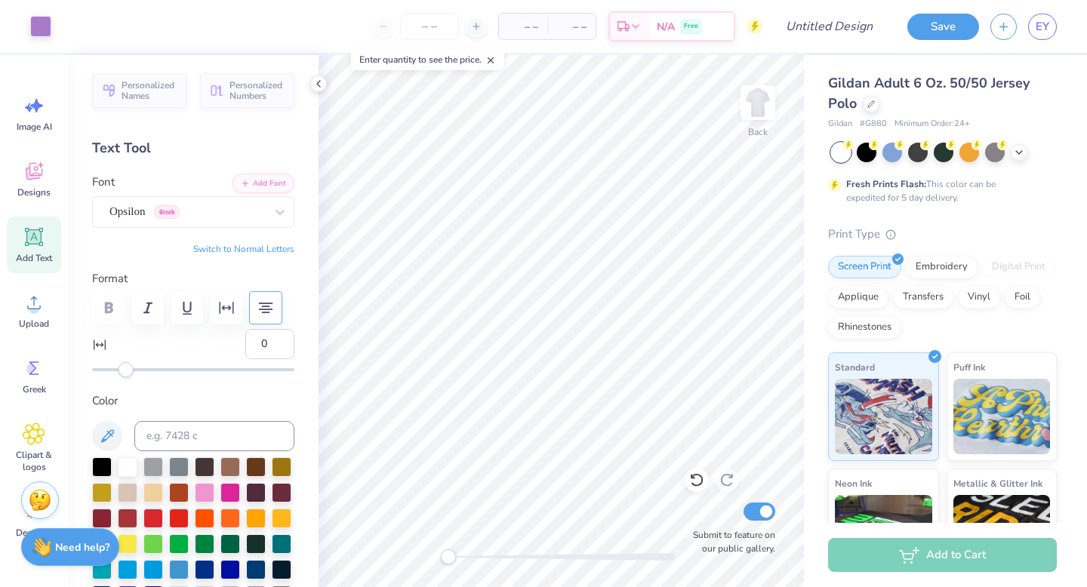
click at [35, 242] on icon at bounding box center [34, 237] width 14 height 14
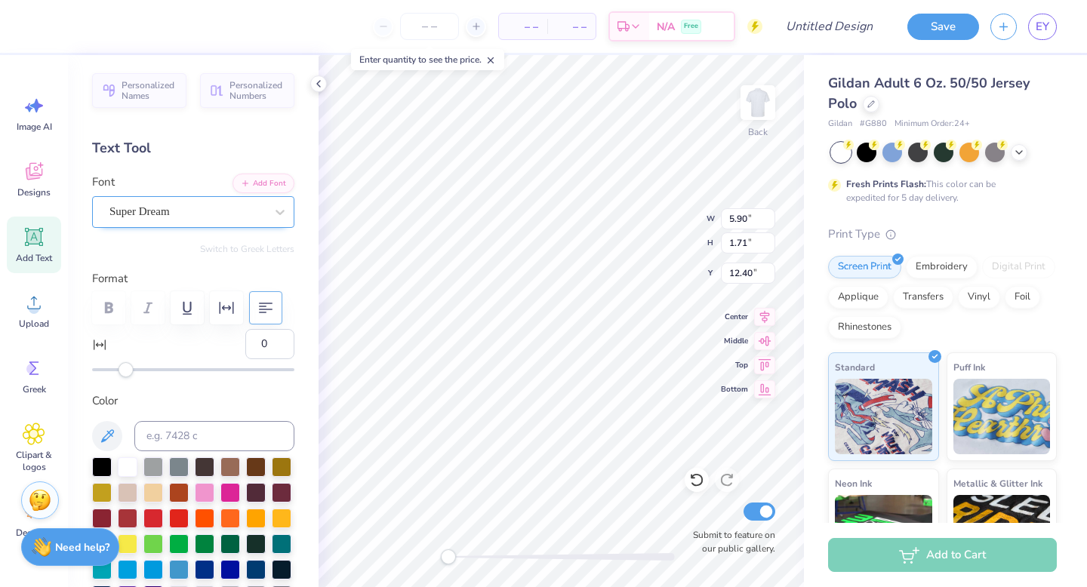
click at [200, 206] on div "Super Dream" at bounding box center [187, 211] width 159 height 23
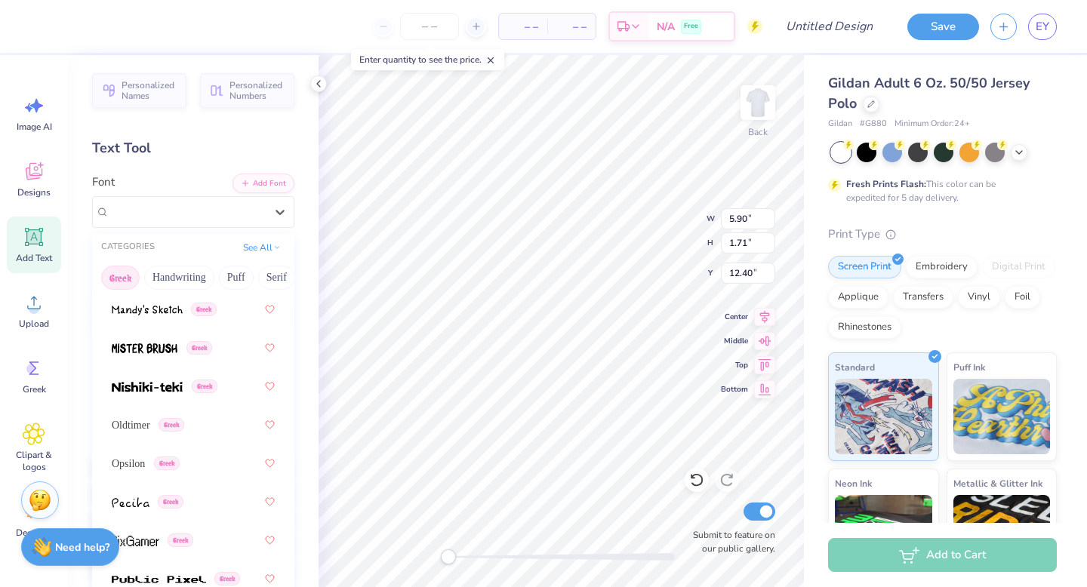
scroll to position [1075, 0]
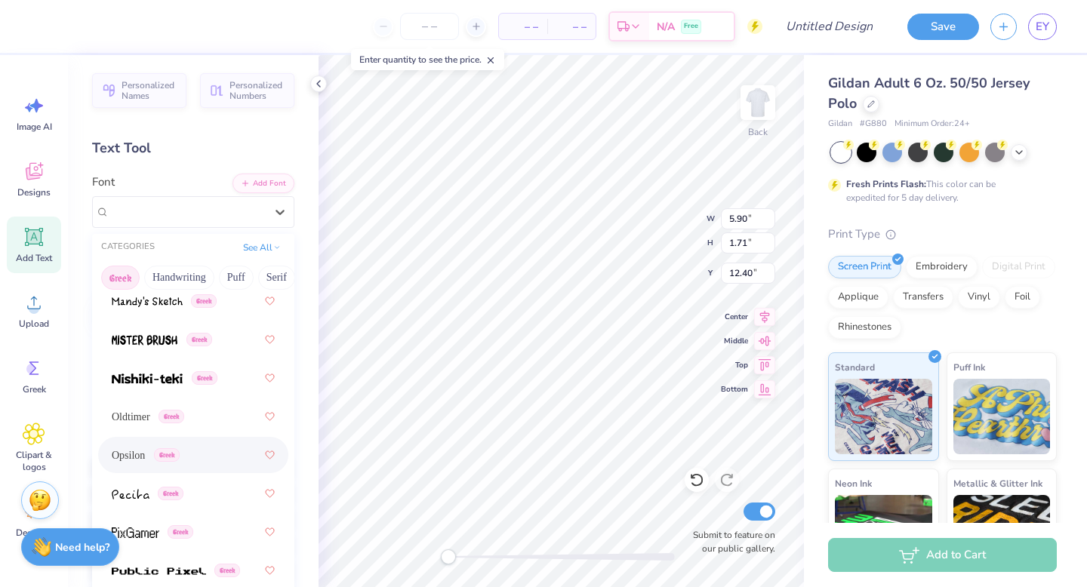
click at [132, 446] on div "Opsilon Greek" at bounding box center [193, 455] width 163 height 27
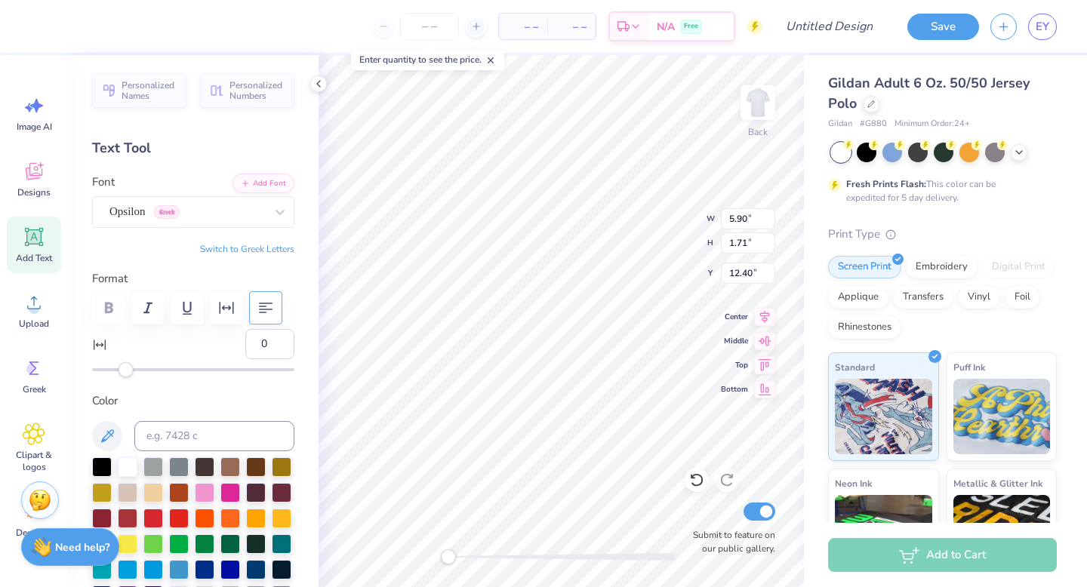
scroll to position [0, 5]
type textarea "FALL RUSH 2025"
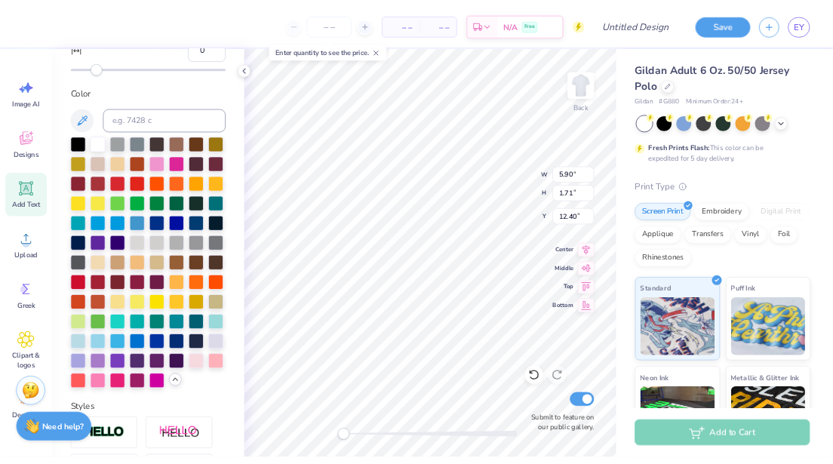
scroll to position [291, 0]
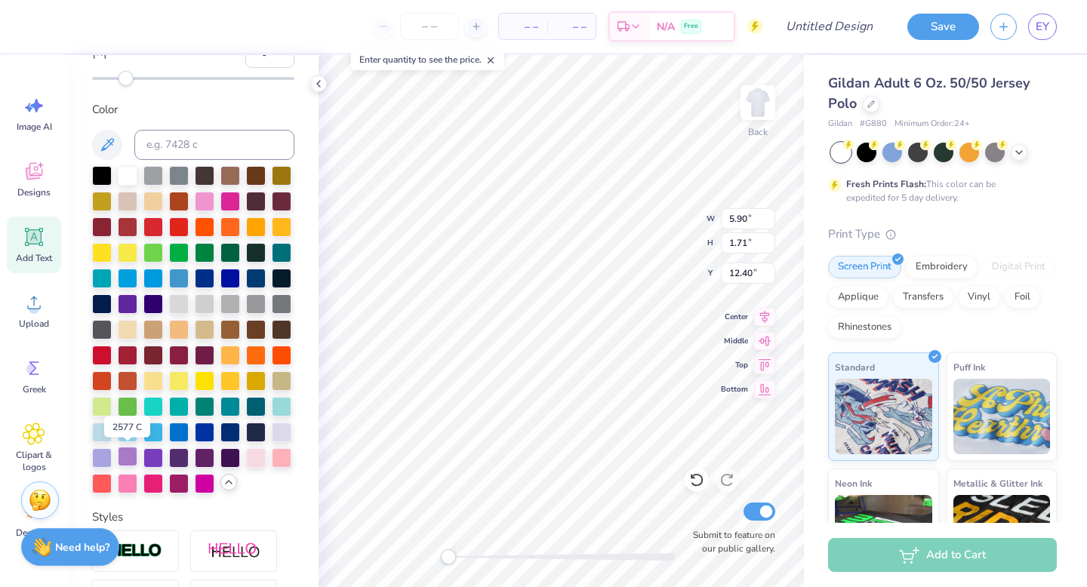
click at [127, 460] on div at bounding box center [128, 457] width 20 height 20
click at [156, 461] on div at bounding box center [153, 457] width 20 height 20
type input "2.21"
type input "1.76"
type input "5.97"
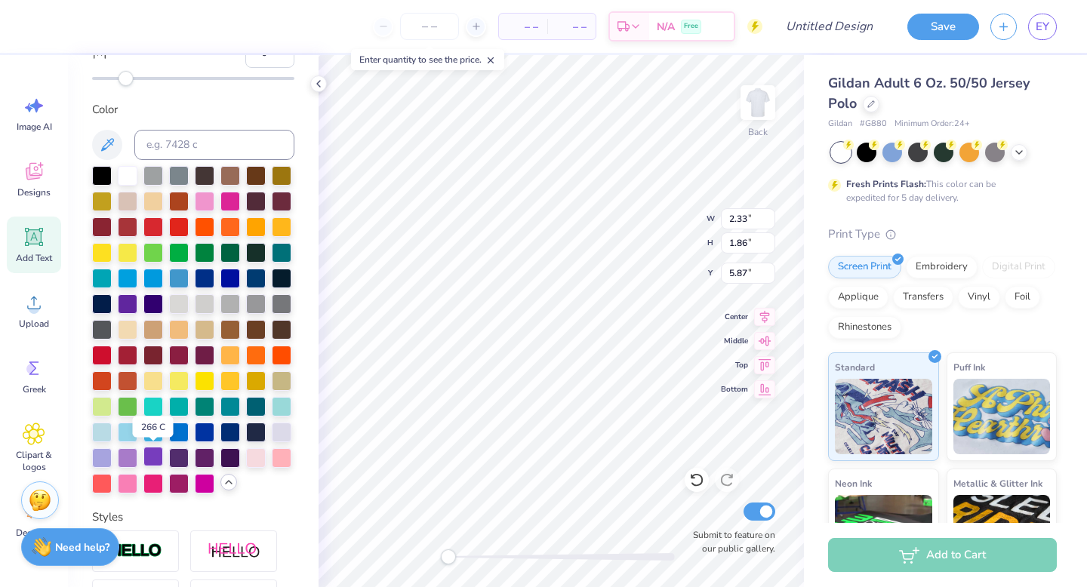
click at [151, 461] on div at bounding box center [153, 457] width 20 height 20
